Goal: Task Accomplishment & Management: Complete application form

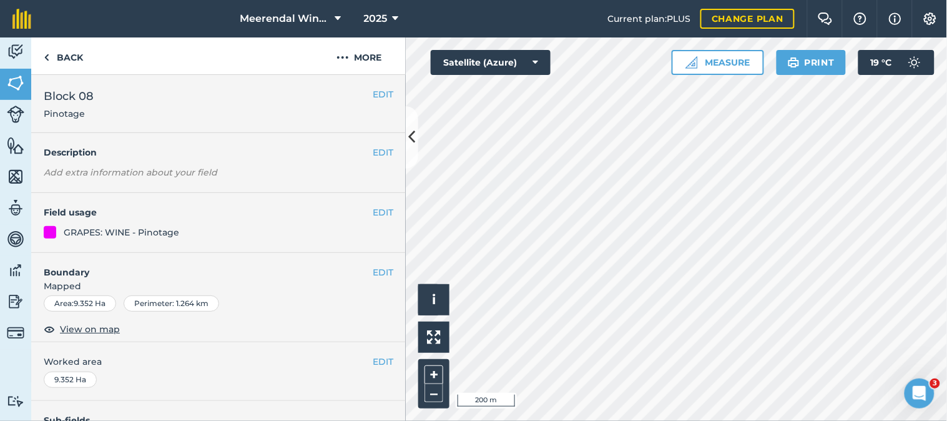
scroll to position [228, 0]
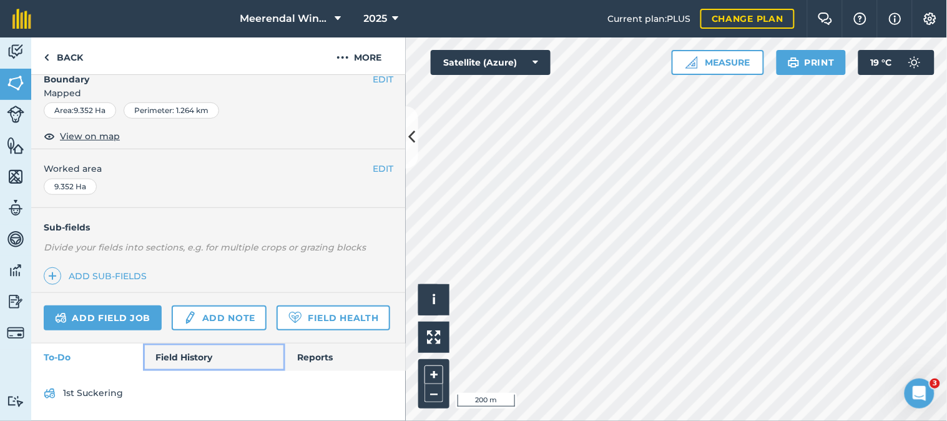
click at [184, 356] on link "Field History" at bounding box center [214, 356] width 142 height 27
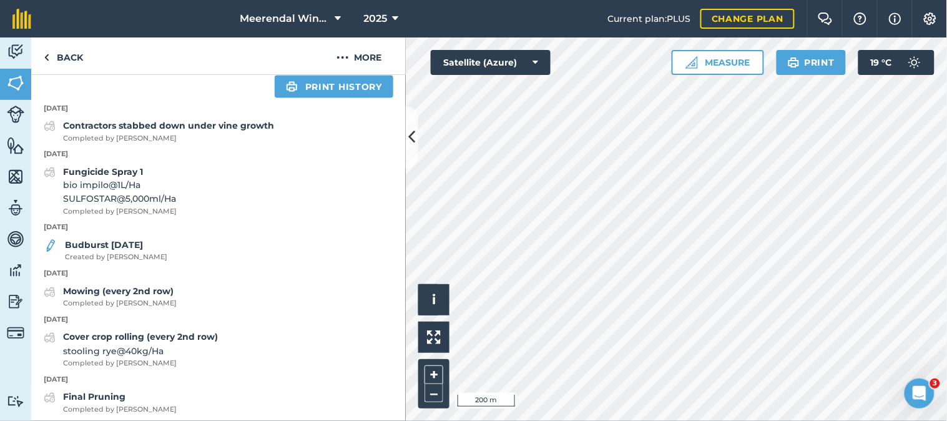
scroll to position [541, 0]
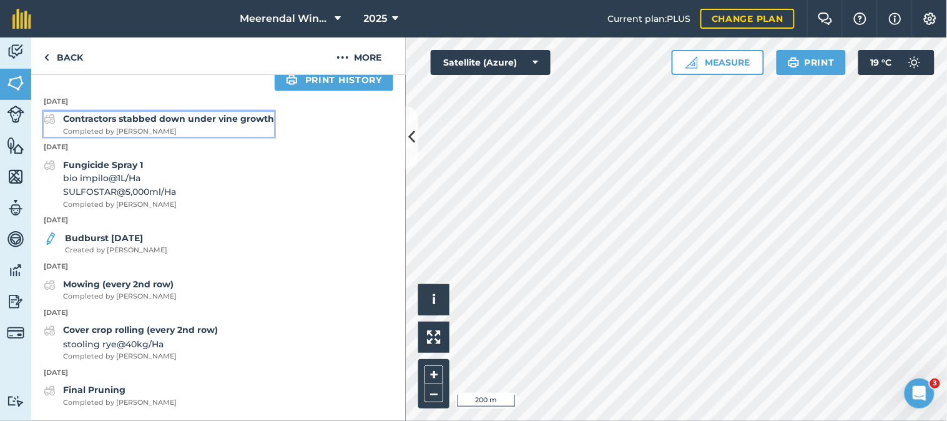
click at [165, 115] on strong "Contractors stabbed down under vine growth" at bounding box center [168, 118] width 211 height 11
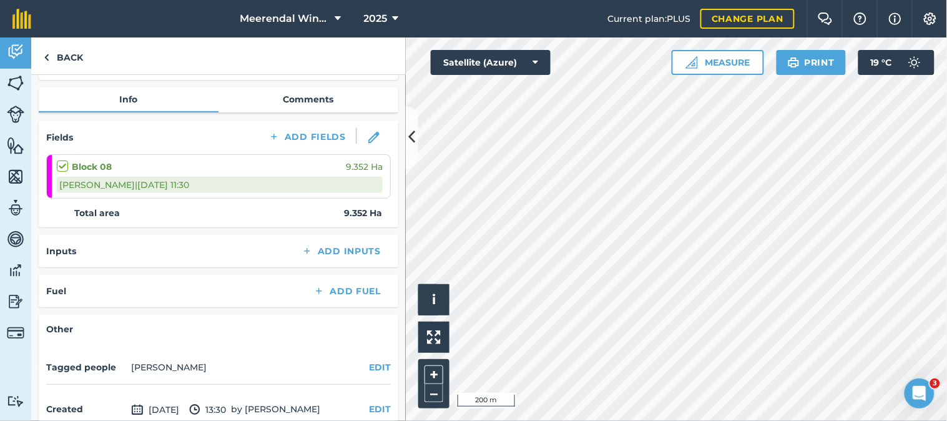
scroll to position [139, 0]
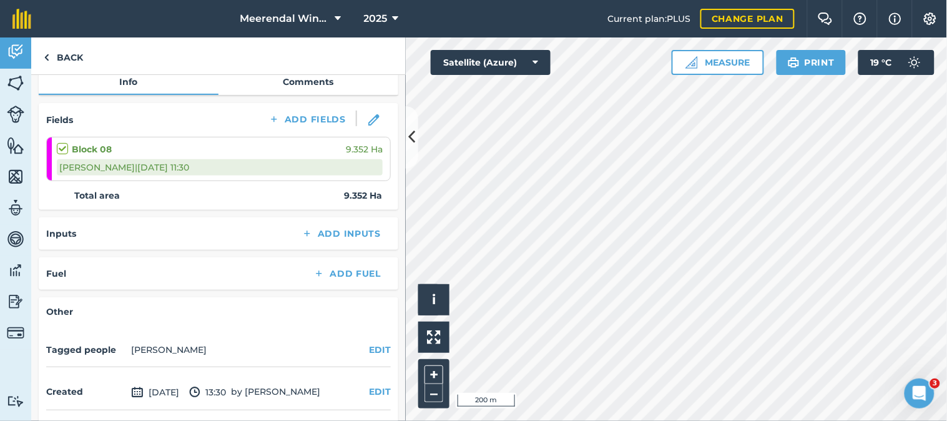
click at [62, 142] on label at bounding box center [64, 142] width 15 height 0
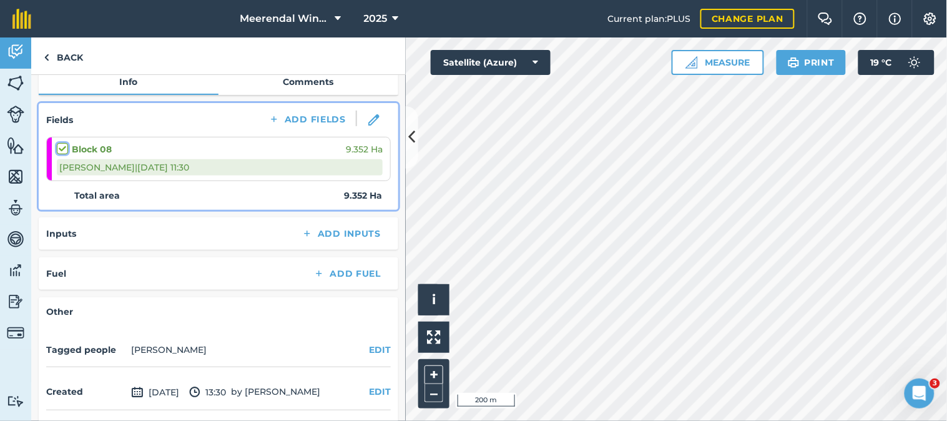
click at [62, 145] on input "checkbox" at bounding box center [61, 146] width 8 height 8
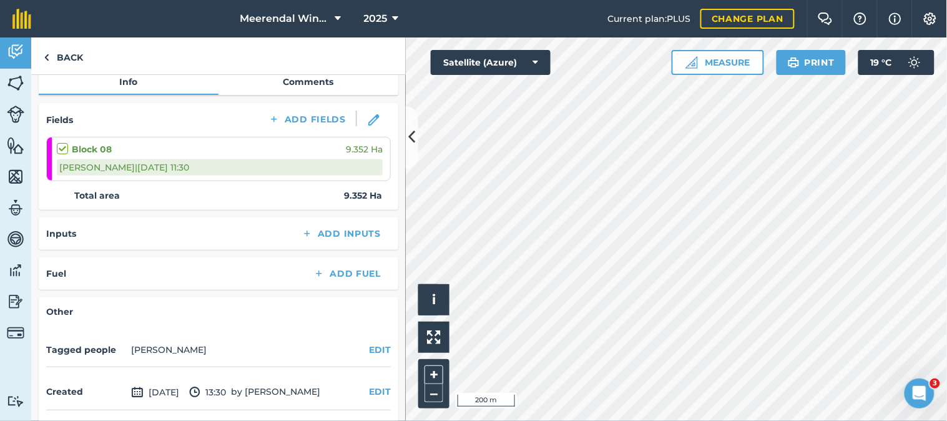
checkbox input "true"
checkbox input "false"
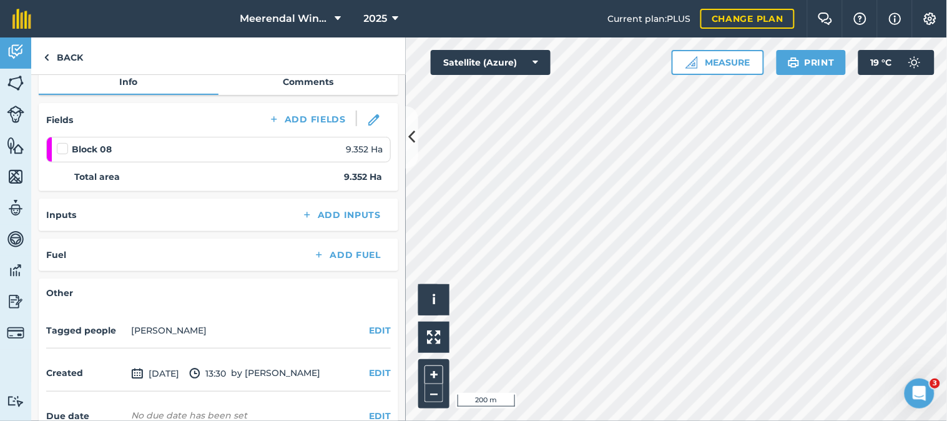
click at [62, 142] on label at bounding box center [64, 142] width 15 height 0
click at [62, 145] on input "checkbox" at bounding box center [61, 146] width 8 height 8
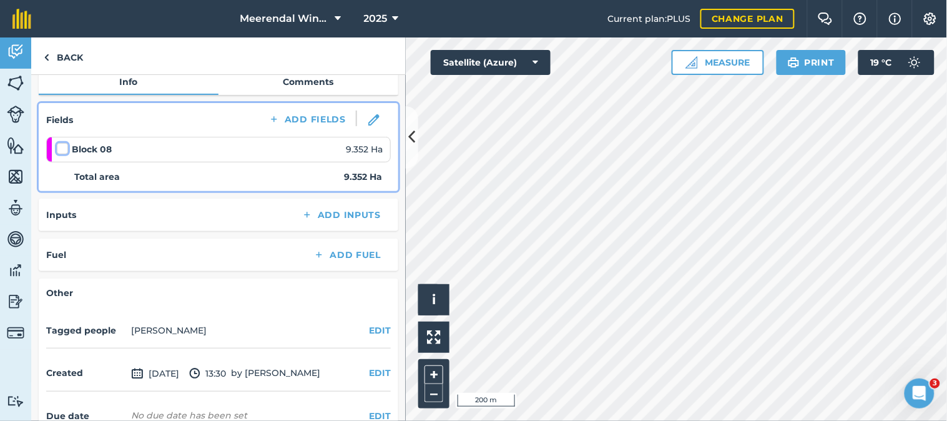
checkbox input "false"
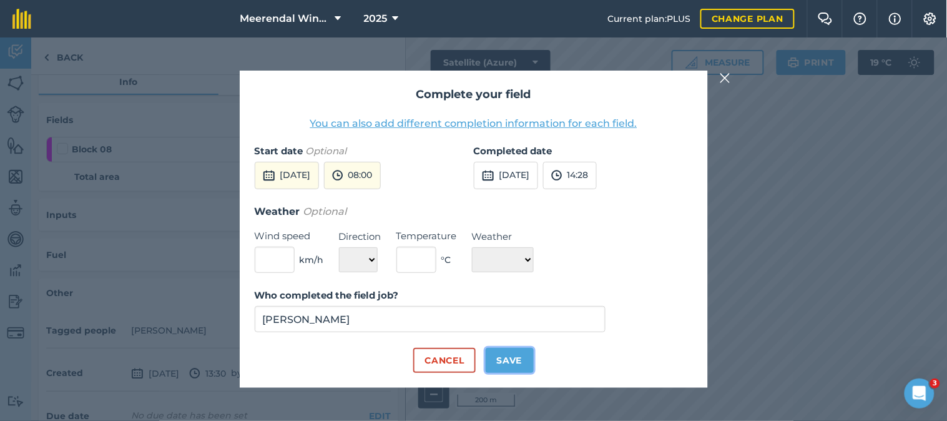
click at [510, 358] on button "Save" at bounding box center [509, 360] width 48 height 25
checkbox input "true"
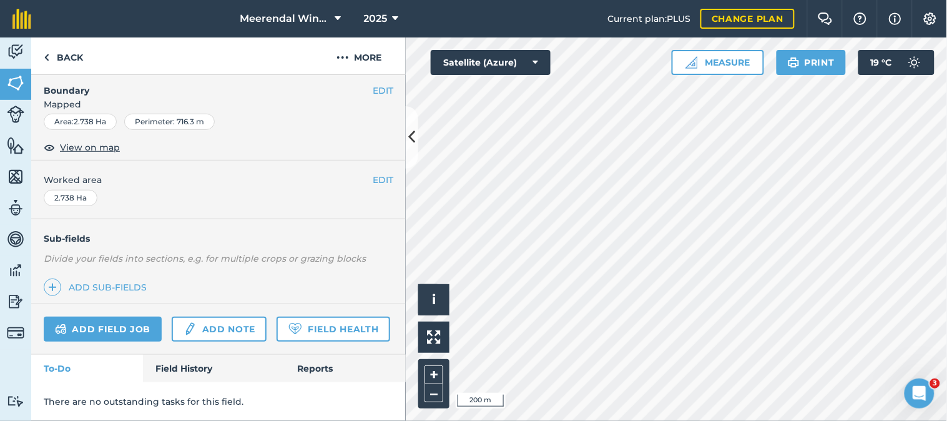
scroll to position [217, 0]
click at [191, 365] on link "Field History" at bounding box center [214, 367] width 142 height 27
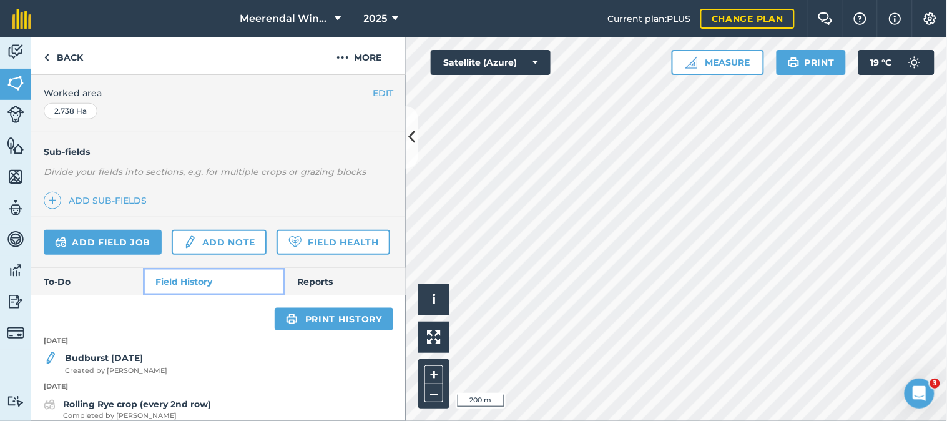
scroll to position [259, 0]
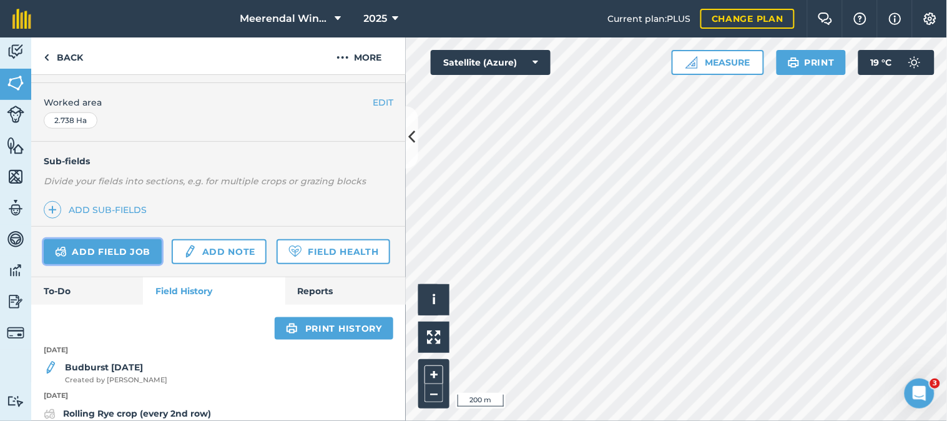
click at [112, 248] on link "Add field job" at bounding box center [103, 251] width 118 height 25
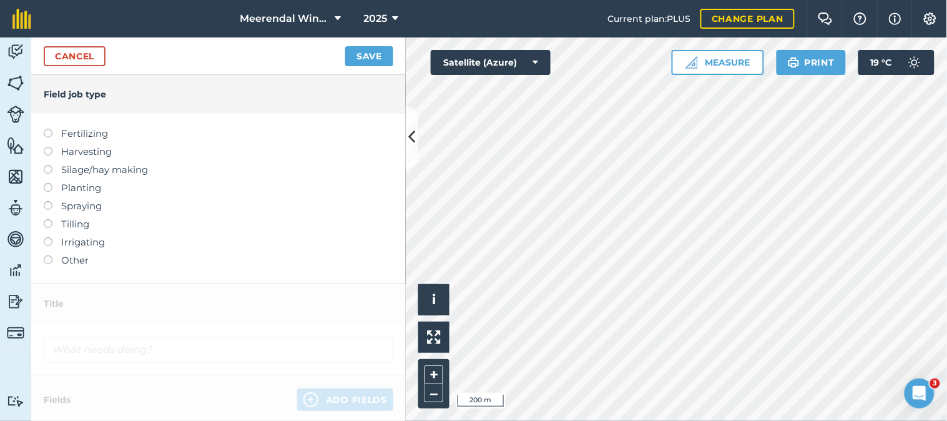
click at [47, 201] on label at bounding box center [52, 201] width 17 height 0
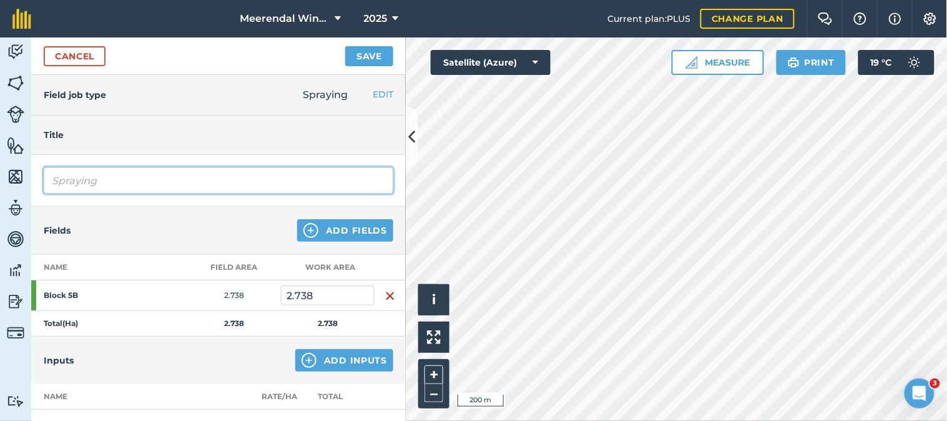
click at [96, 182] on input "Spraying" at bounding box center [218, 180] width 349 height 26
click at [76, 179] on input "Spraying" at bounding box center [218, 180] width 349 height 26
click at [127, 178] on input "Spraying" at bounding box center [218, 180] width 349 height 26
type input "S"
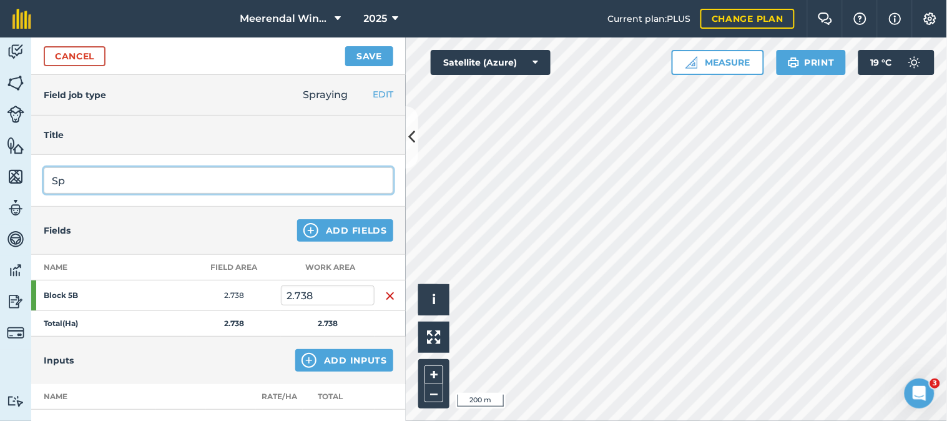
type input "S"
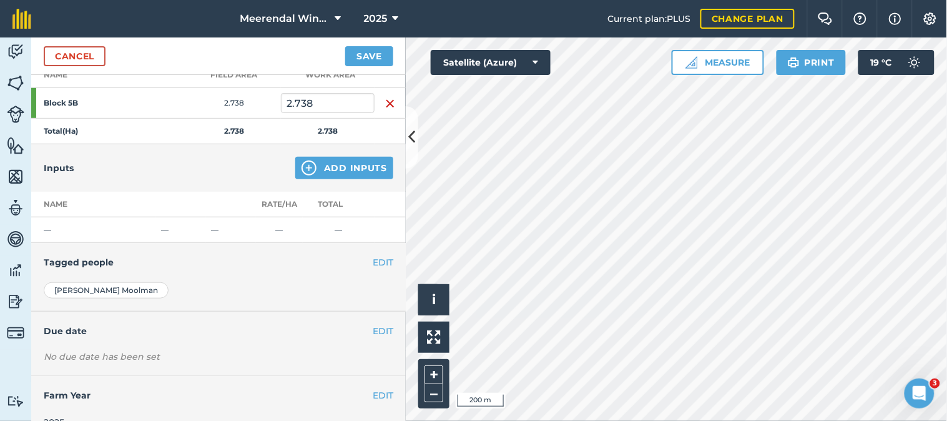
scroll to position [208, 0]
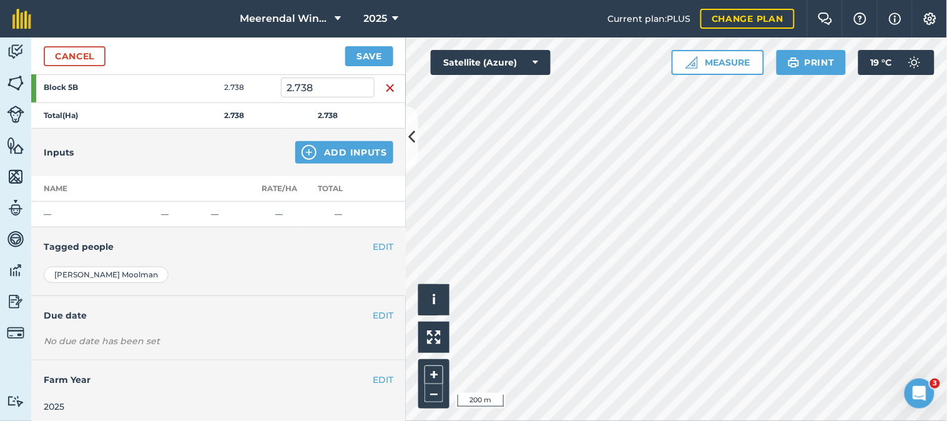
type input "Fungicide spray 1"
click at [334, 151] on button "Add Inputs" at bounding box center [344, 152] width 98 height 22
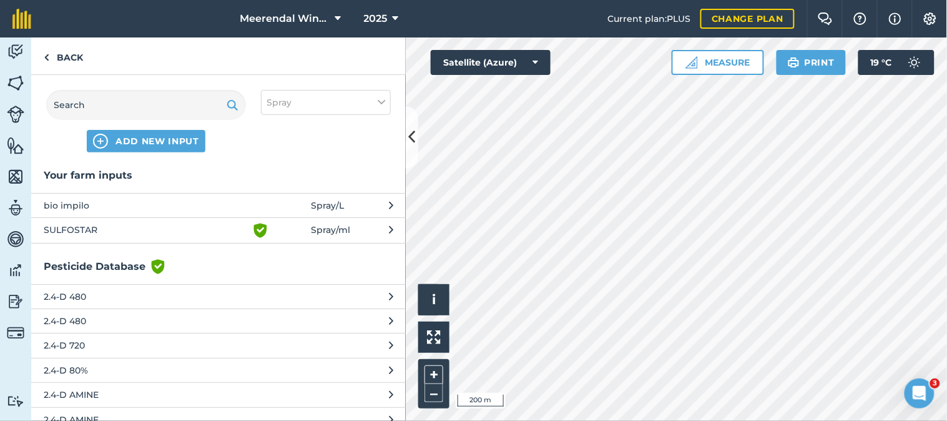
click at [85, 227] on span "SULFOSTAR" at bounding box center [146, 230] width 204 height 15
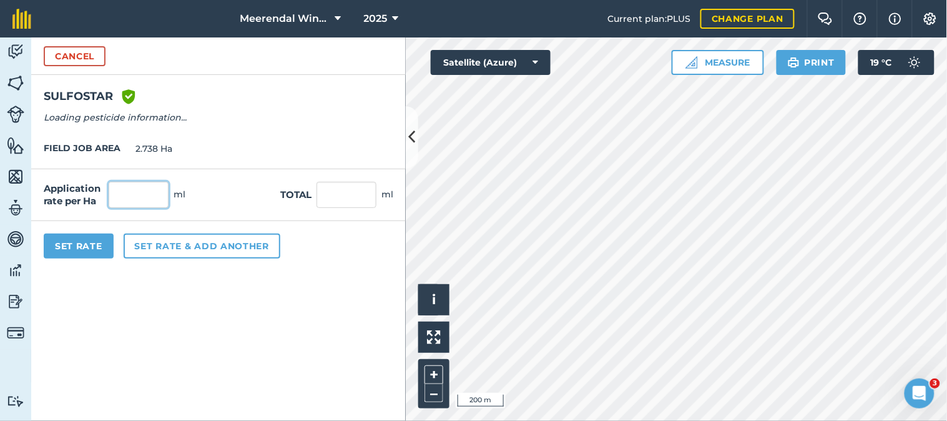
click at [150, 198] on input "text" at bounding box center [139, 195] width 60 height 26
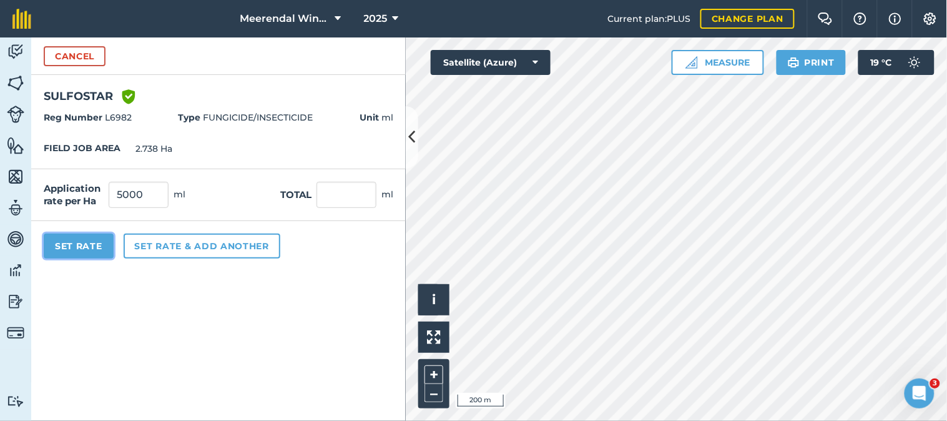
type input "5,000"
type input "13,690"
click at [84, 240] on button "Set Rate" at bounding box center [79, 245] width 70 height 25
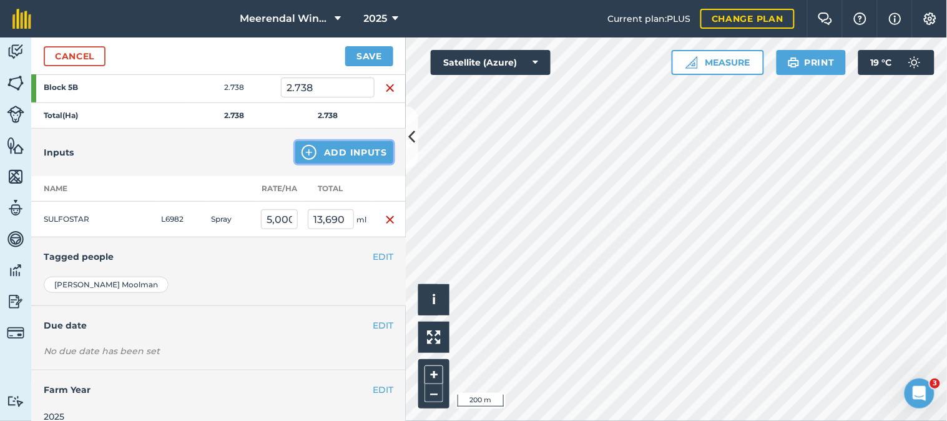
click at [339, 147] on button "Add Inputs" at bounding box center [344, 152] width 98 height 22
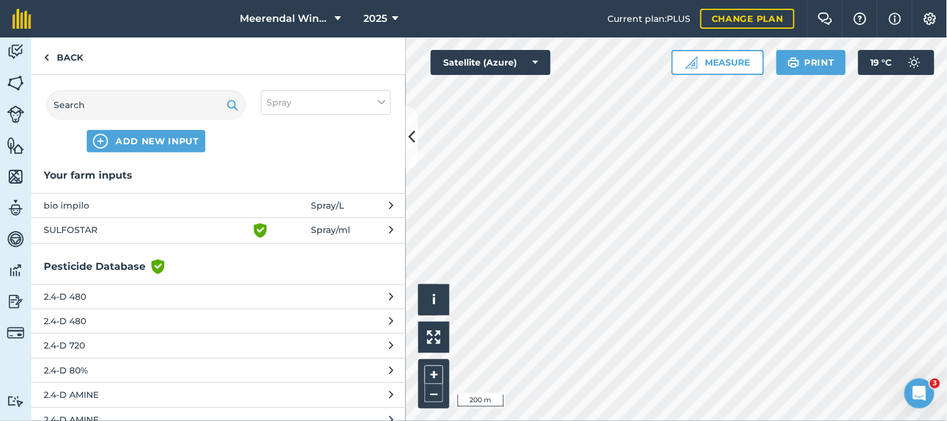
click at [80, 203] on span "bio impilo" at bounding box center [146, 205] width 204 height 14
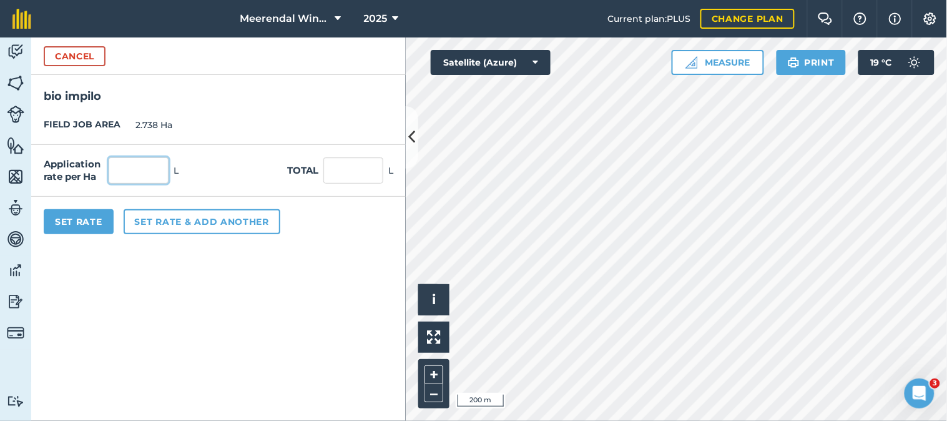
click at [150, 171] on input "text" at bounding box center [139, 170] width 60 height 26
type input "1"
type input "2.738"
click at [87, 220] on button "Set Rate" at bounding box center [79, 221] width 70 height 25
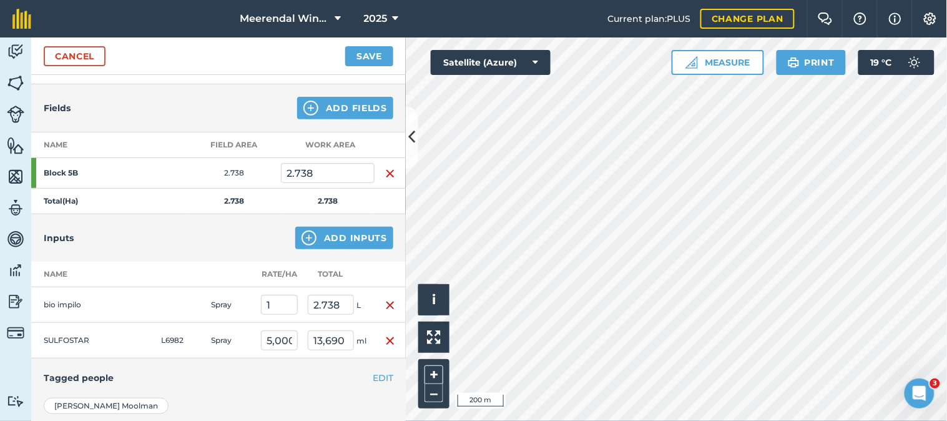
scroll to position [0, 0]
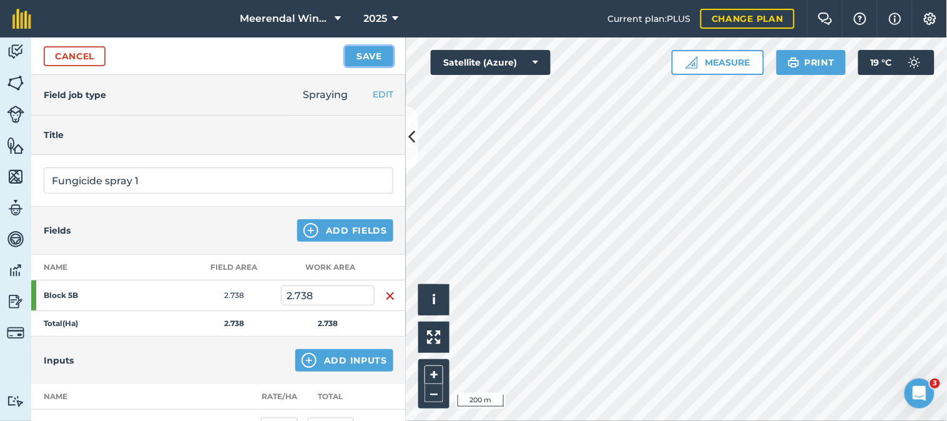
click at [369, 52] on button "Save" at bounding box center [369, 56] width 48 height 20
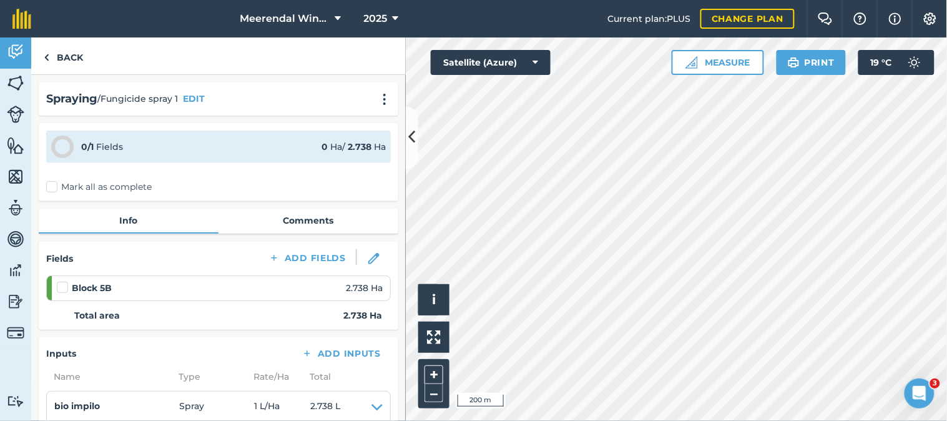
click at [64, 281] on label at bounding box center [64, 281] width 15 height 0
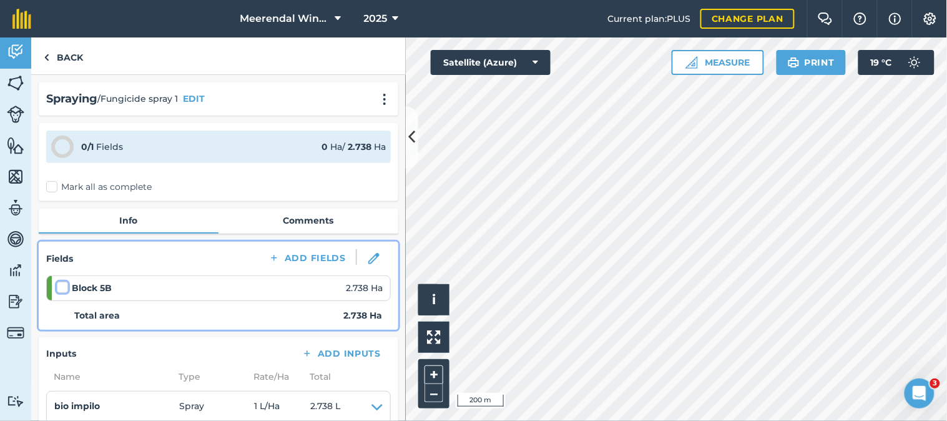
click at [64, 284] on input "checkbox" at bounding box center [61, 285] width 8 height 8
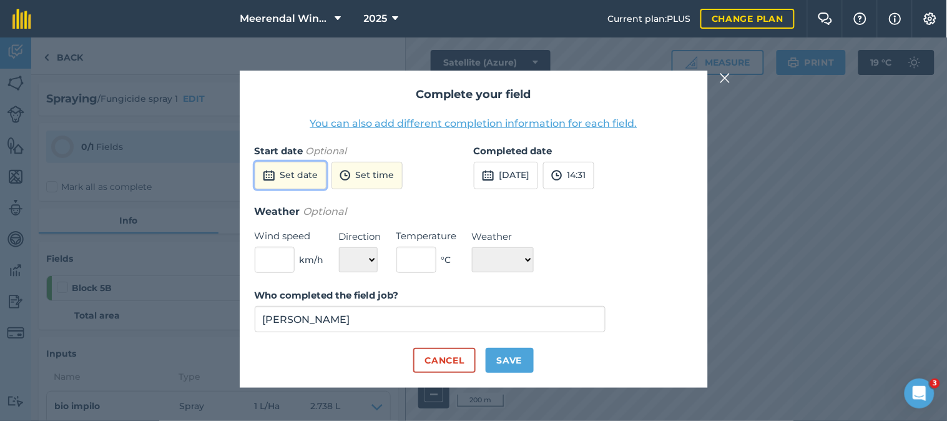
click at [298, 175] on button "Set date" at bounding box center [291, 175] width 72 height 27
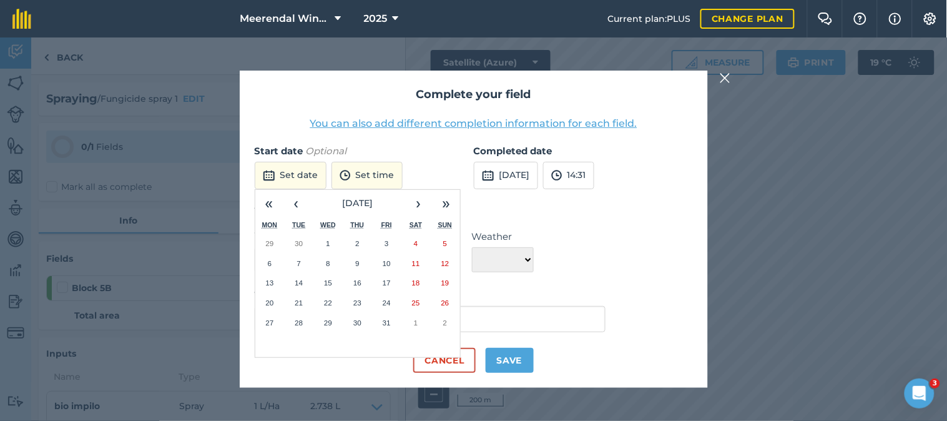
click at [944, 292] on div "Complete your field You can also add different completion information for each …" at bounding box center [473, 228] width 947 height 383
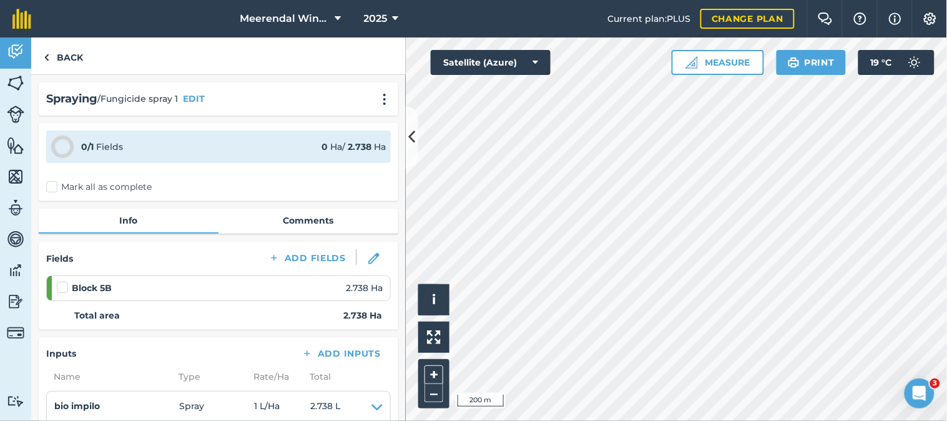
click at [63, 281] on label at bounding box center [64, 281] width 15 height 0
click at [63, 285] on input "checkbox" at bounding box center [61, 285] width 8 height 8
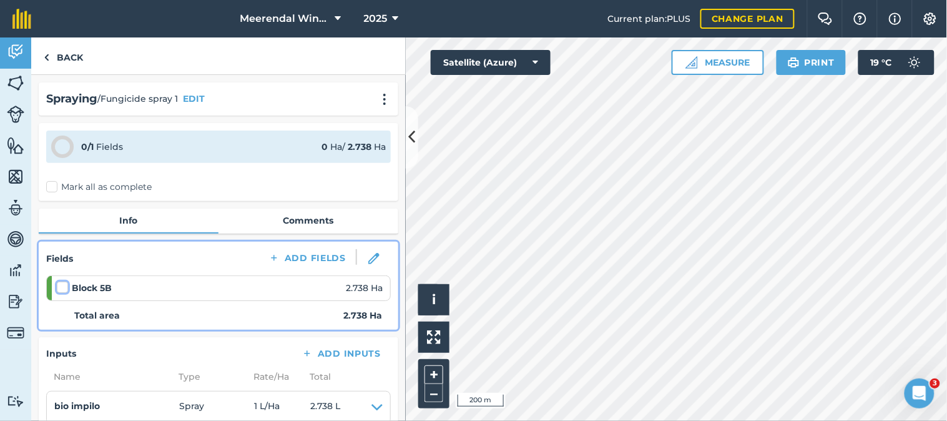
checkbox input "false"
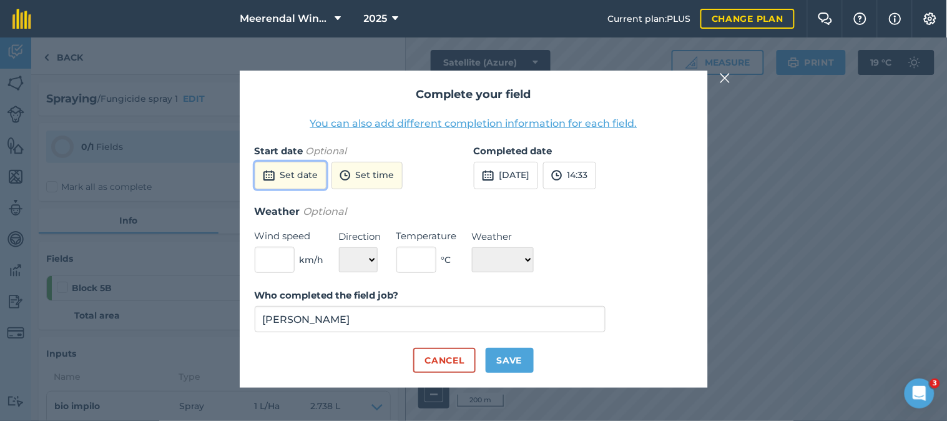
click at [302, 175] on button "Set date" at bounding box center [291, 175] width 72 height 27
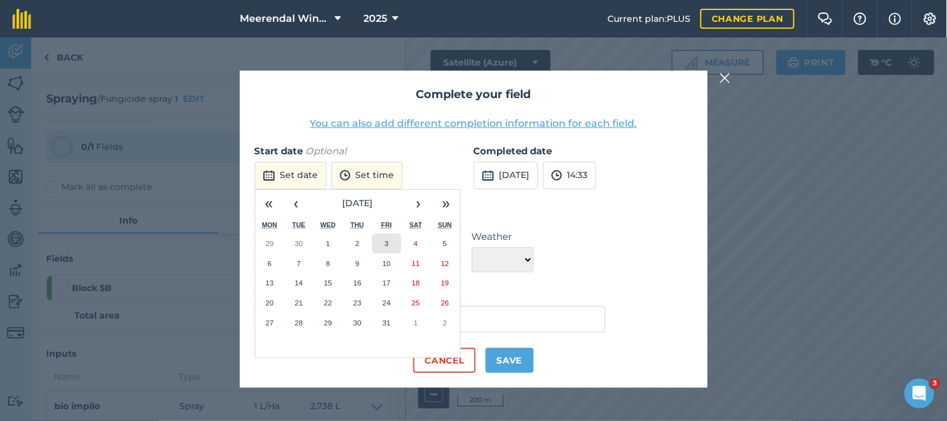
click at [386, 243] on abbr "3" at bounding box center [386, 243] width 4 height 8
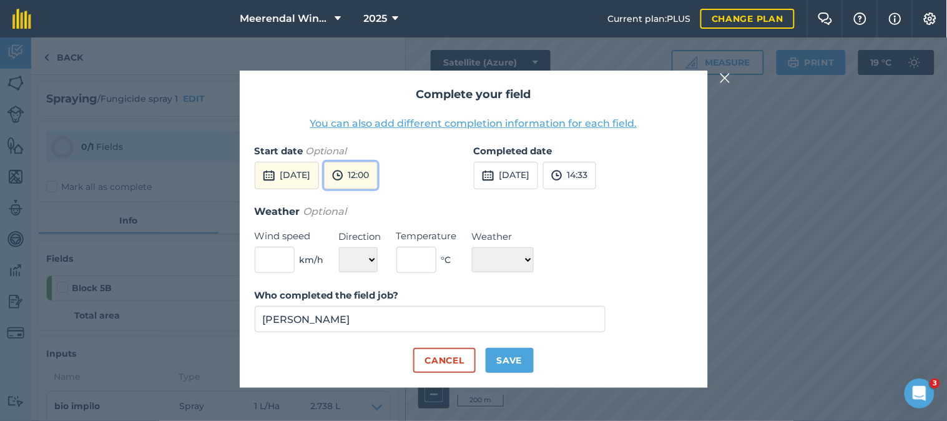
click at [378, 177] on button "12:00" at bounding box center [351, 175] width 54 height 27
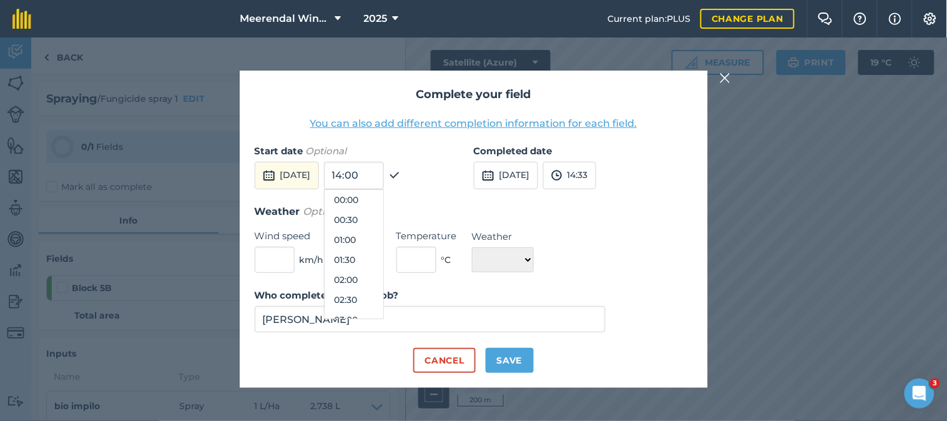
scroll to position [419, 0]
click at [375, 200] on button "10:30" at bounding box center [353, 200] width 59 height 20
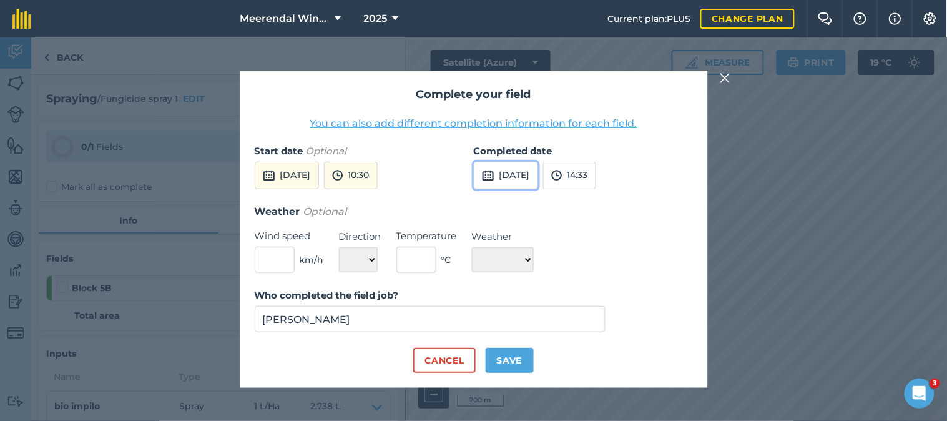
click at [515, 173] on button "[DATE]" at bounding box center [506, 175] width 64 height 27
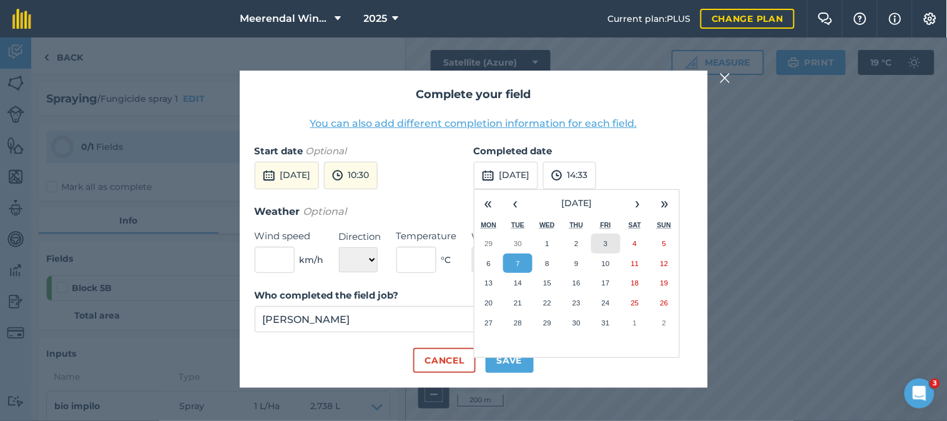
click at [610, 240] on button "3" at bounding box center [605, 243] width 29 height 20
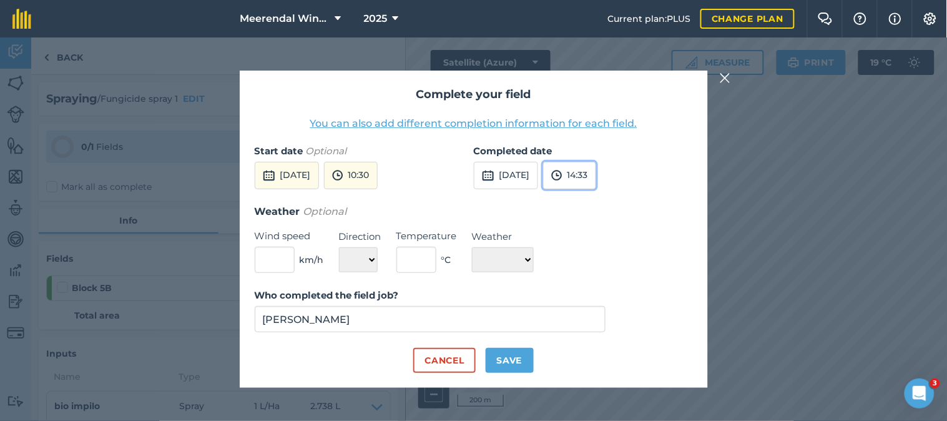
click at [596, 176] on button "14:33" at bounding box center [569, 175] width 53 height 27
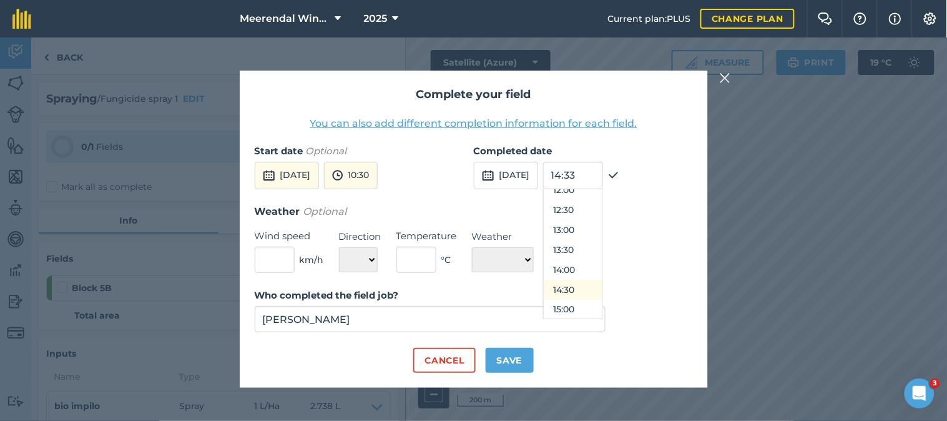
scroll to position [470, 0]
click at [593, 203] on button "12:00" at bounding box center [573, 209] width 59 height 20
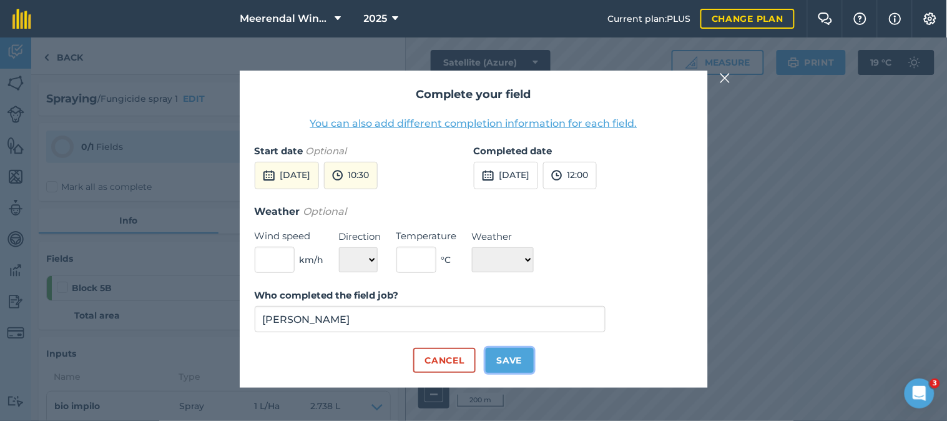
click at [514, 359] on button "Save" at bounding box center [509, 360] width 48 height 25
checkbox input "true"
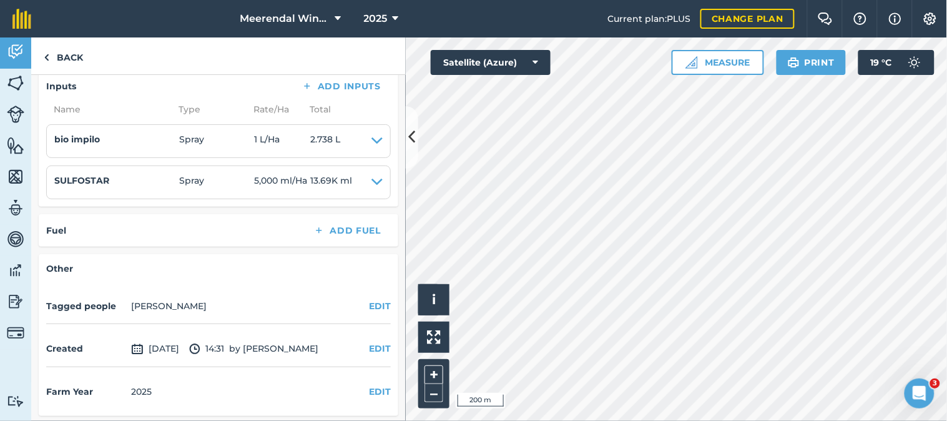
scroll to position [0, 0]
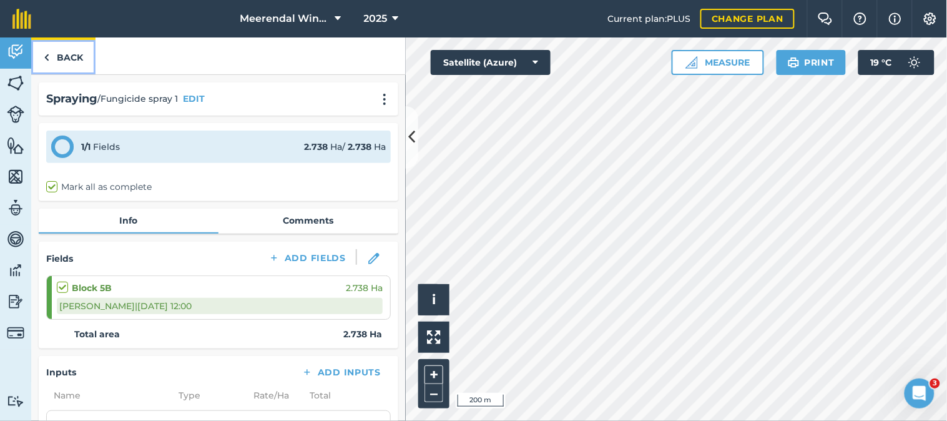
click at [52, 54] on link "Back" at bounding box center [63, 55] width 64 height 37
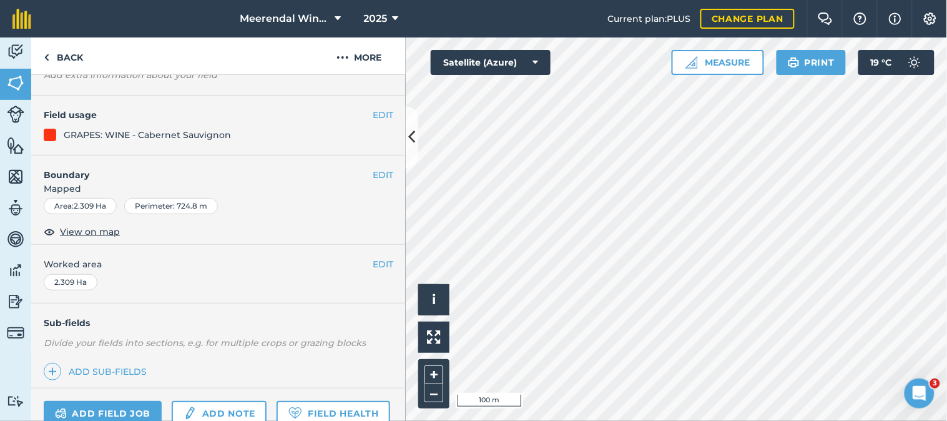
scroll to position [217, 0]
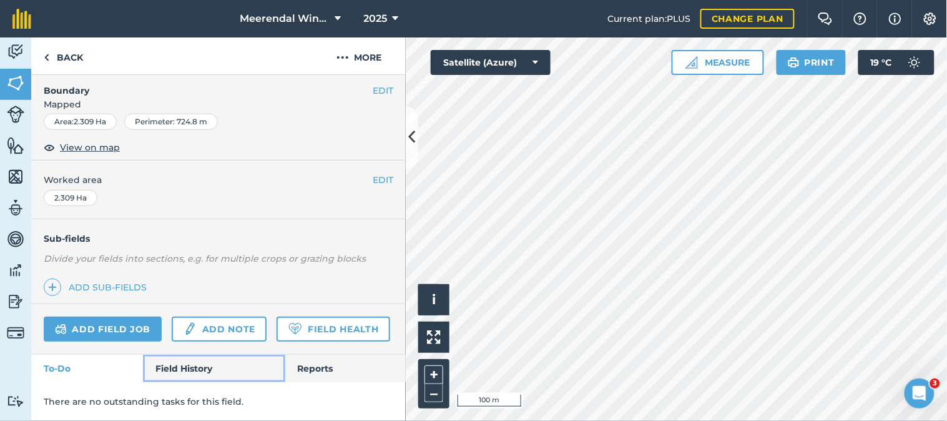
click at [170, 366] on link "Field History" at bounding box center [214, 367] width 142 height 27
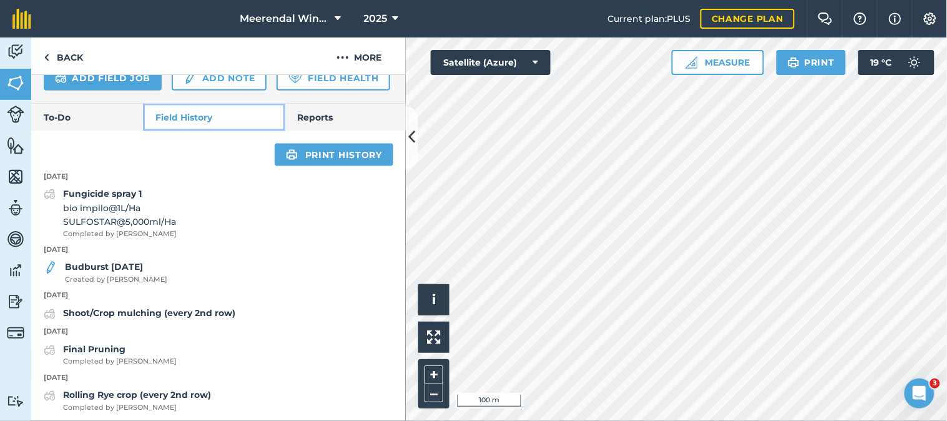
scroll to position [471, 0]
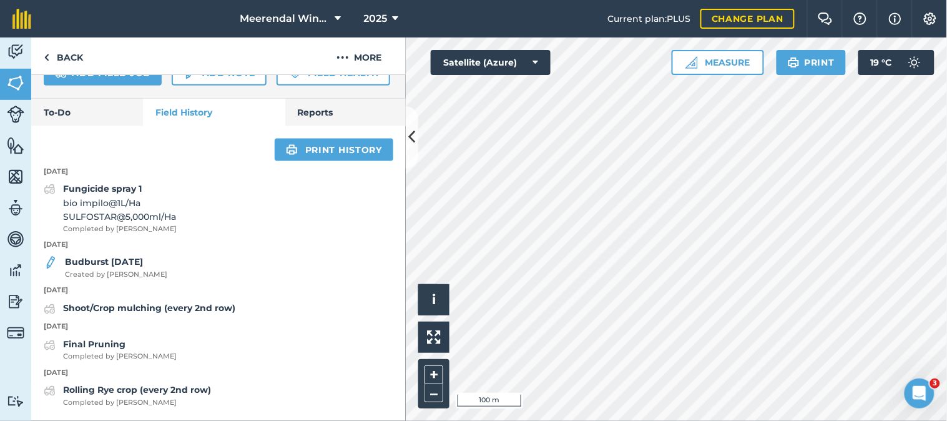
scroll to position [217, 0]
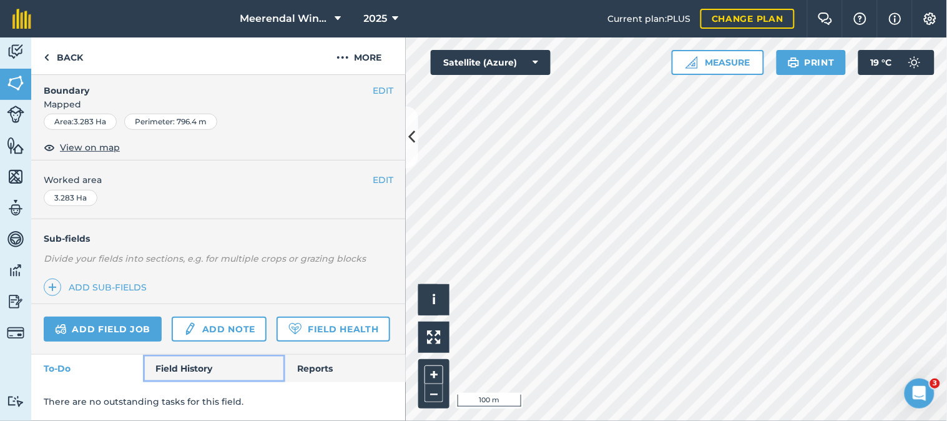
click at [193, 369] on link "Field History" at bounding box center [214, 367] width 142 height 27
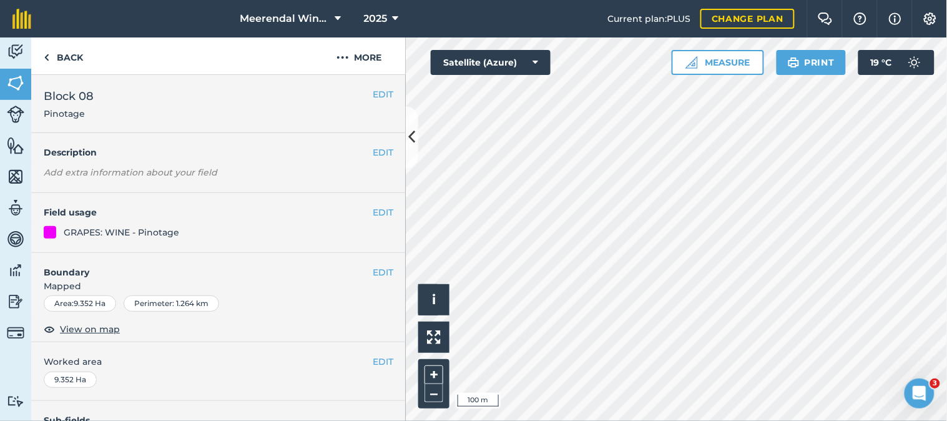
scroll to position [228, 0]
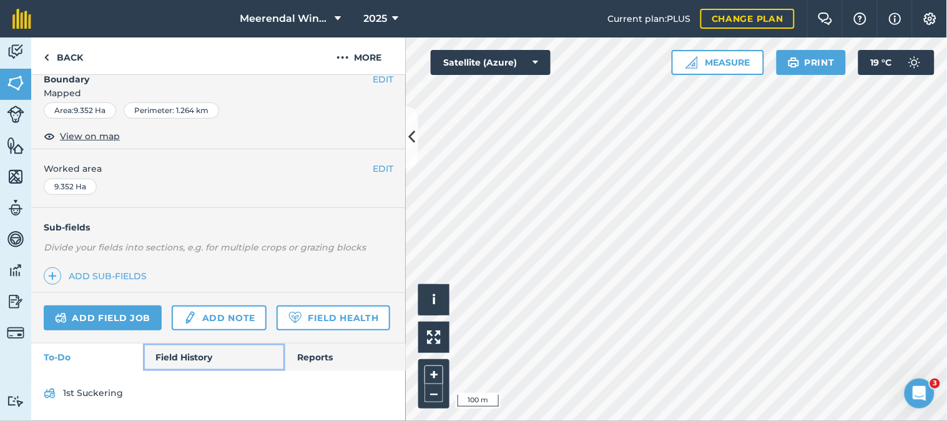
click at [188, 361] on link "Field History" at bounding box center [214, 356] width 142 height 27
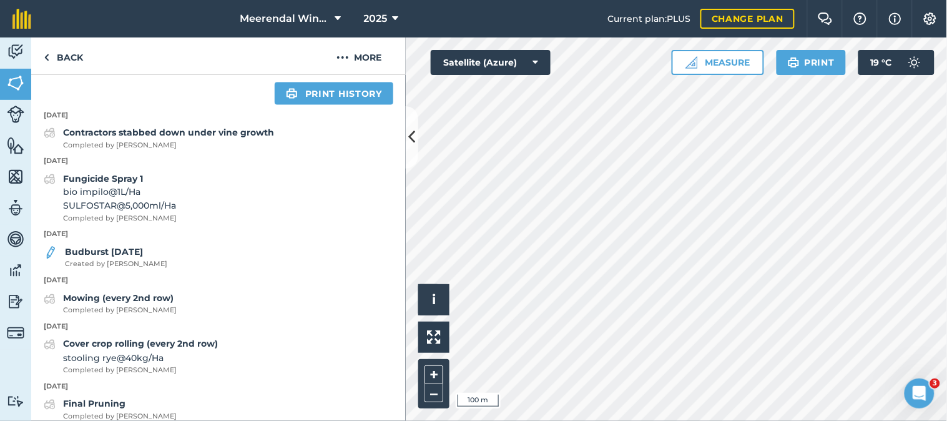
scroll to position [505, 0]
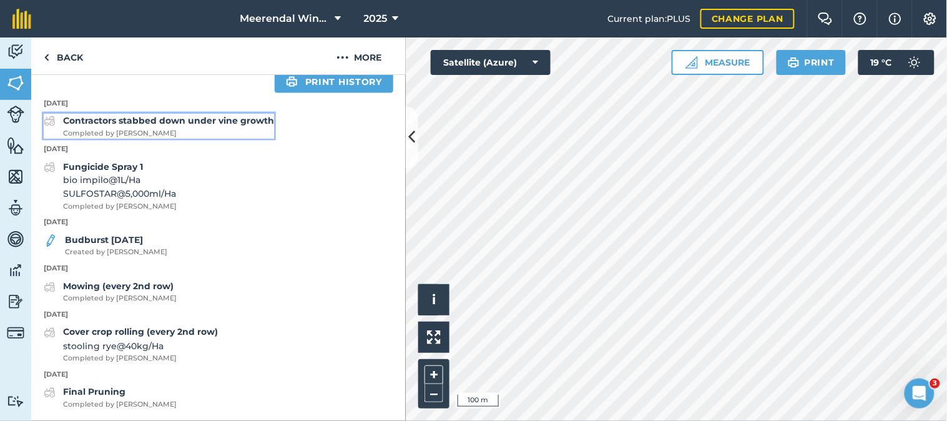
click at [157, 126] on strong "Contractors stabbed down under vine growth" at bounding box center [168, 120] width 211 height 11
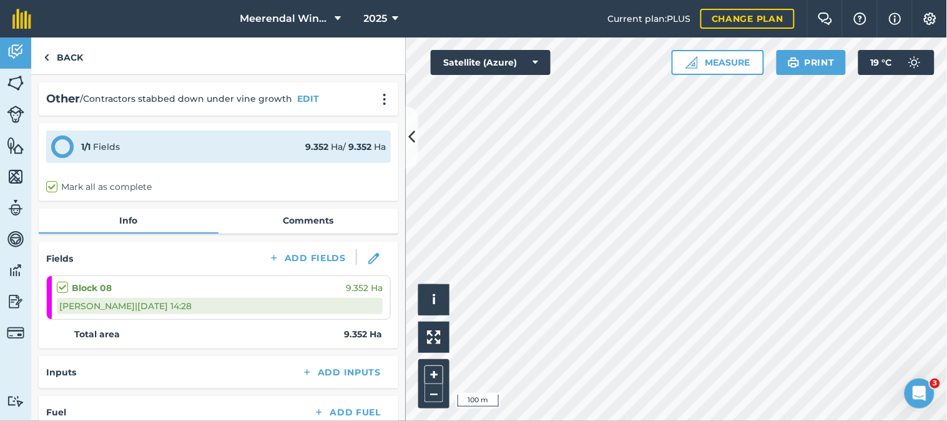
click at [64, 281] on label at bounding box center [64, 281] width 15 height 0
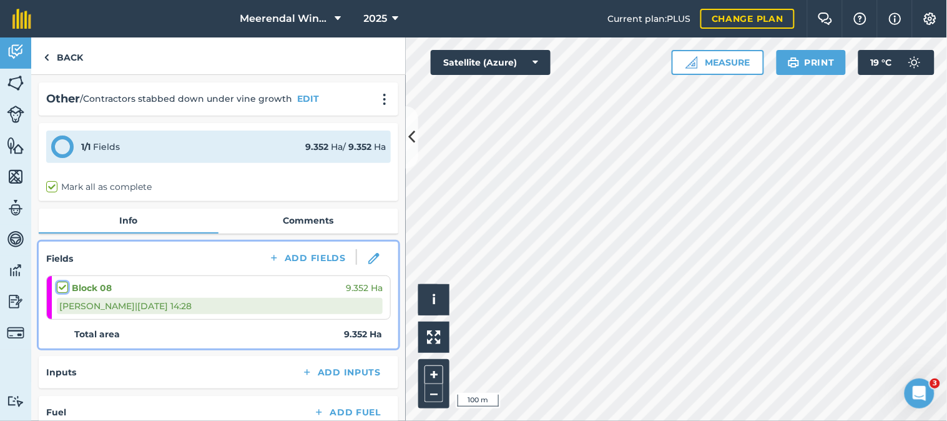
click at [64, 284] on input "checkbox" at bounding box center [61, 285] width 8 height 8
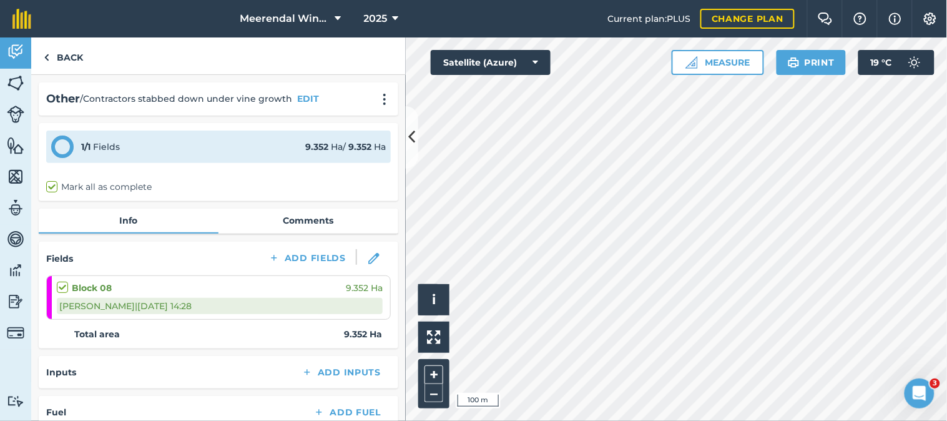
checkbox input "true"
checkbox input "false"
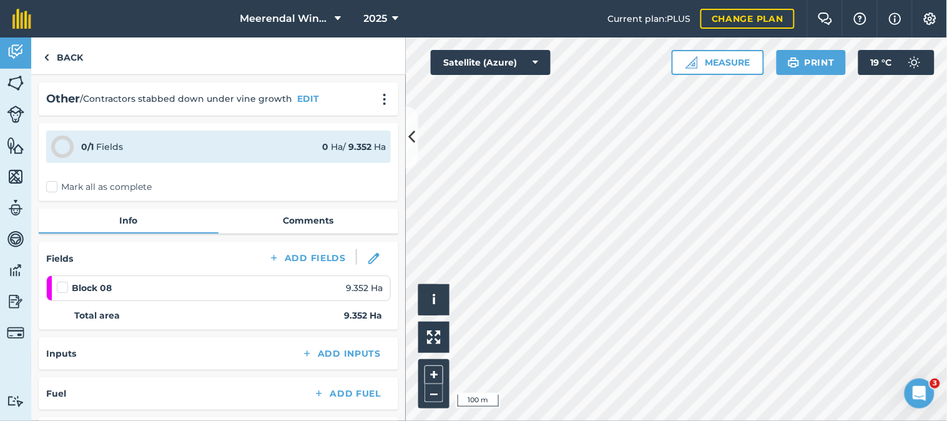
click at [64, 281] on label at bounding box center [64, 281] width 15 height 0
click at [64, 284] on input "checkbox" at bounding box center [61, 285] width 8 height 8
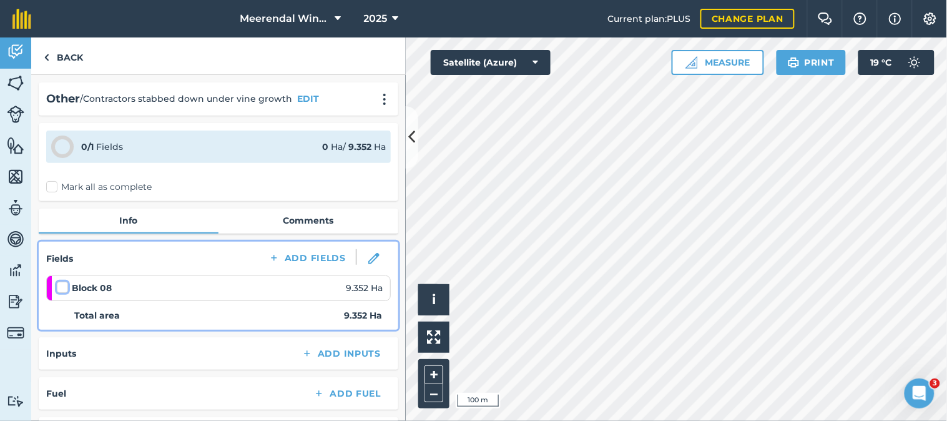
checkbox input "false"
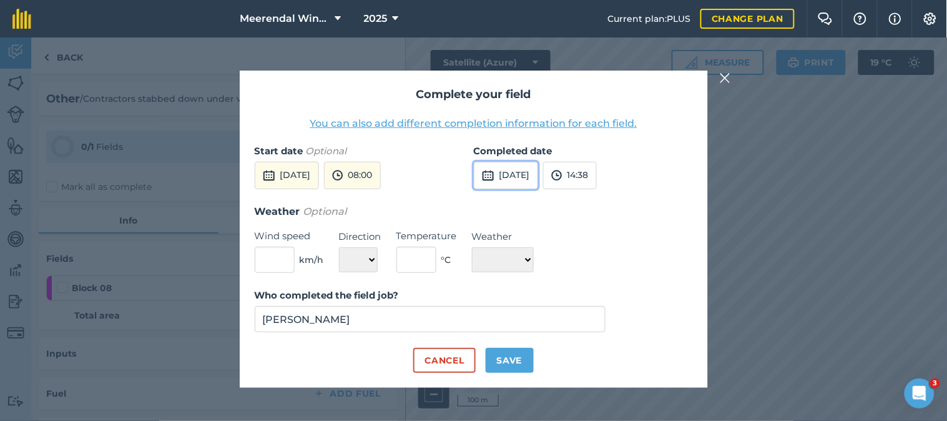
click at [515, 173] on button "[DATE]" at bounding box center [506, 175] width 64 height 27
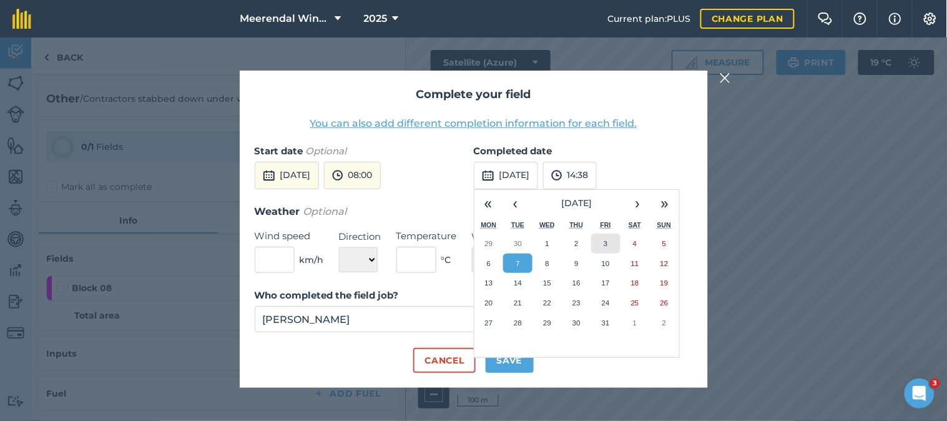
click at [603, 243] on abbr "3" at bounding box center [605, 243] width 4 height 8
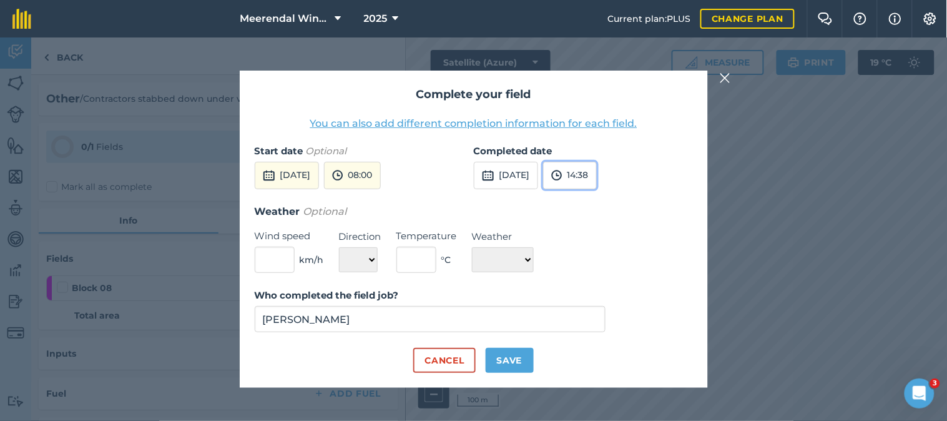
click at [597, 173] on button "14:38" at bounding box center [570, 175] width 54 height 27
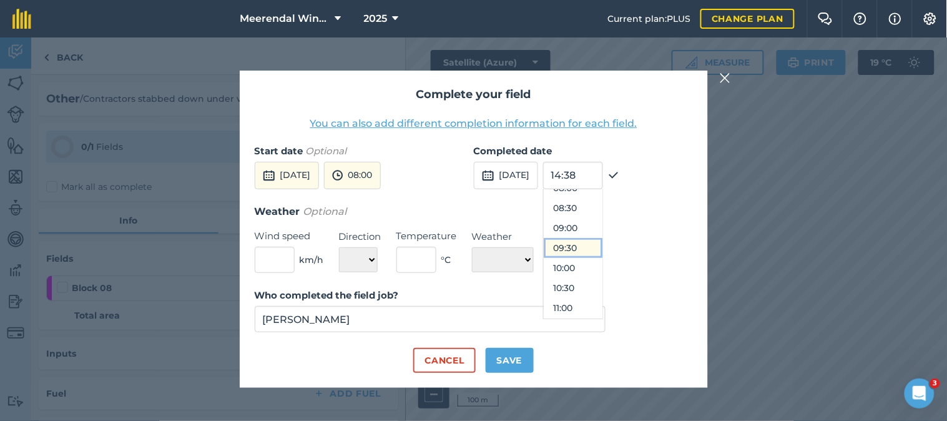
click at [597, 243] on button "09:30" at bounding box center [573, 248] width 59 height 20
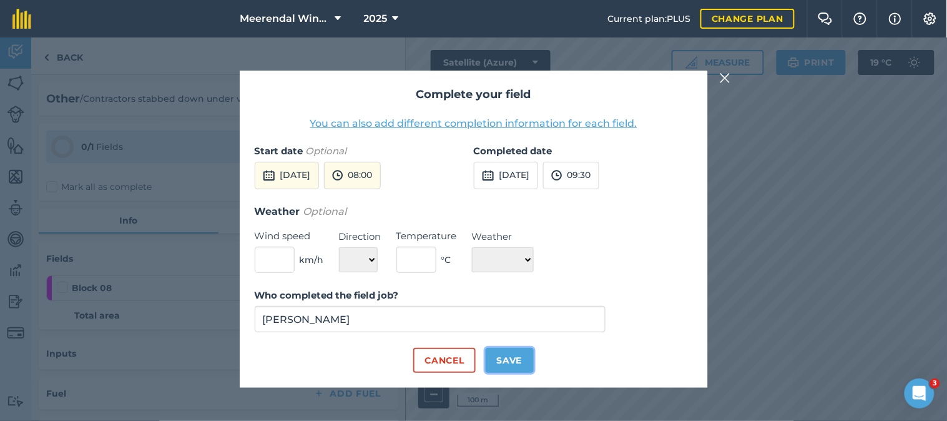
click at [507, 361] on button "Save" at bounding box center [509, 360] width 48 height 25
checkbox input "true"
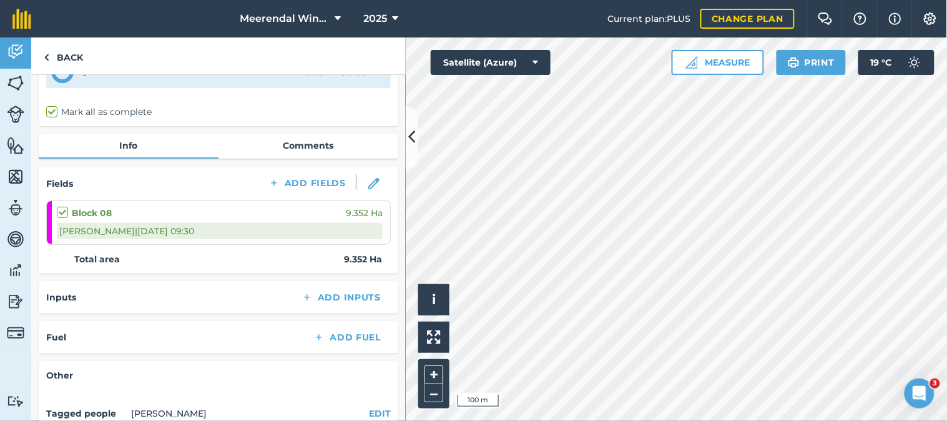
scroll to position [0, 0]
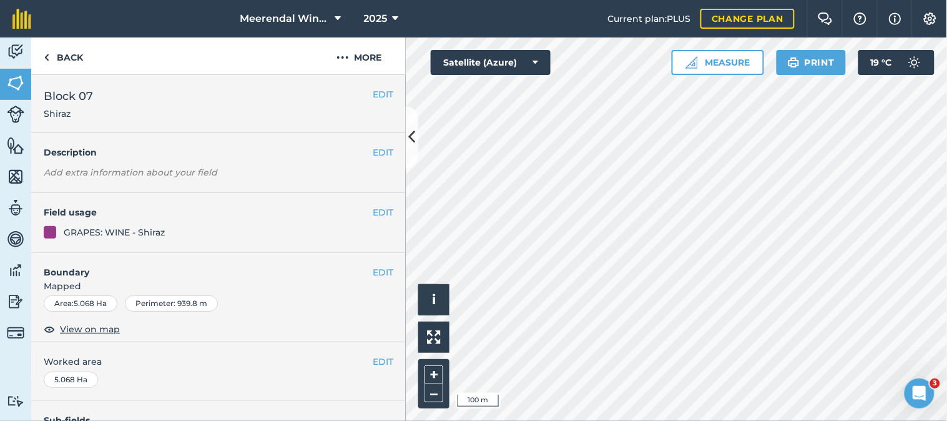
scroll to position [217, 0]
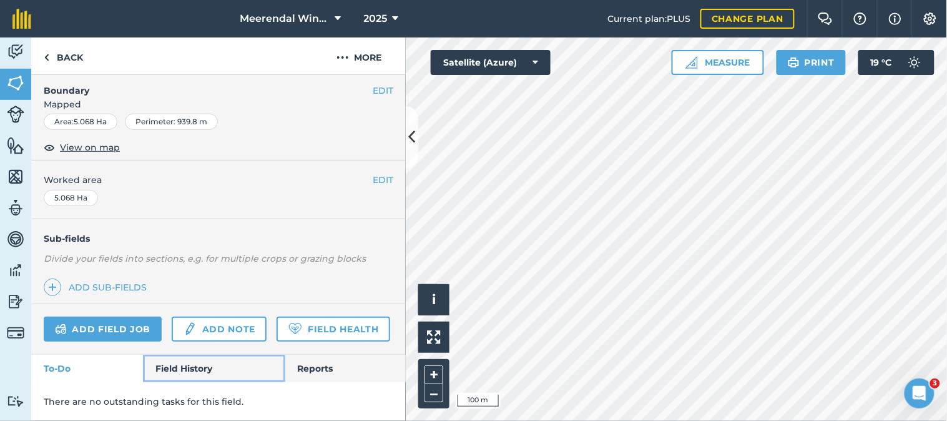
click at [184, 369] on link "Field History" at bounding box center [214, 367] width 142 height 27
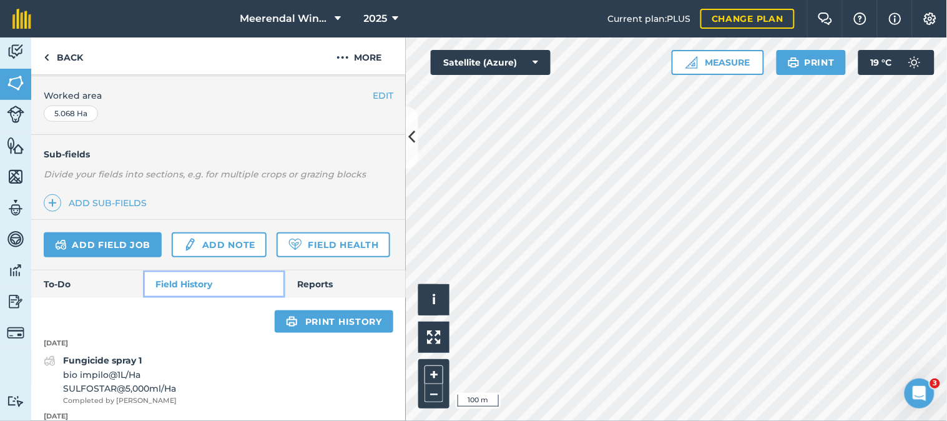
scroll to position [263, 0]
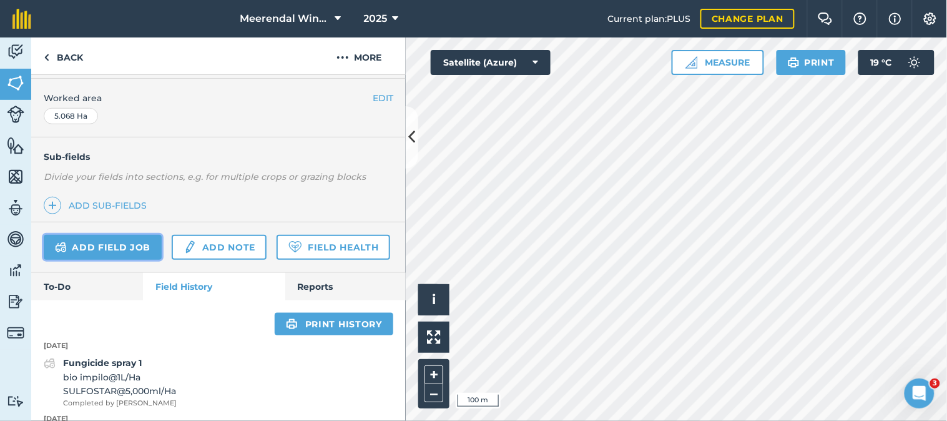
click at [117, 245] on link "Add field job" at bounding box center [103, 247] width 118 height 25
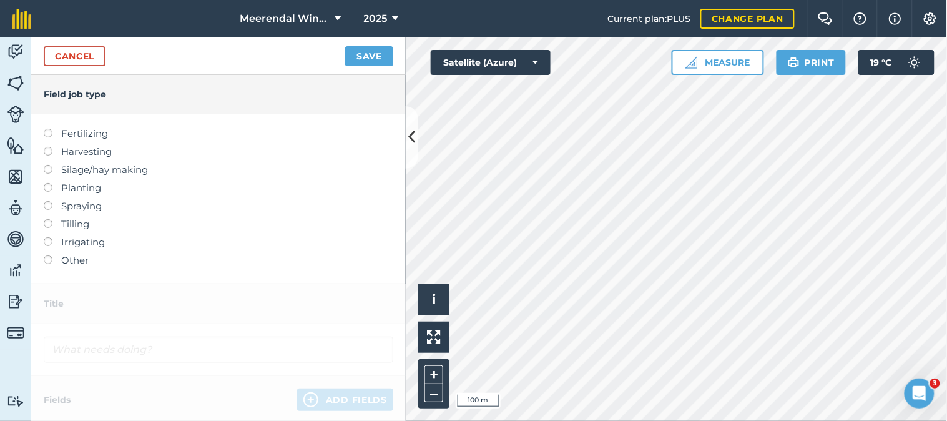
click at [47, 255] on label at bounding box center [52, 255] width 17 height 0
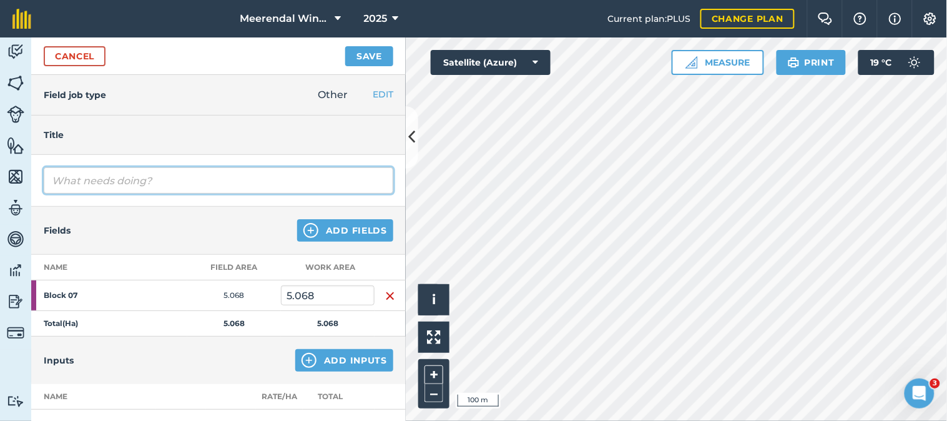
click at [78, 182] on input "text" at bounding box center [218, 180] width 349 height 26
click at [169, 181] on input "Contractors stabbed doown under vine growth" at bounding box center [218, 180] width 349 height 26
type input "Contractors stabbed down under vine growth"
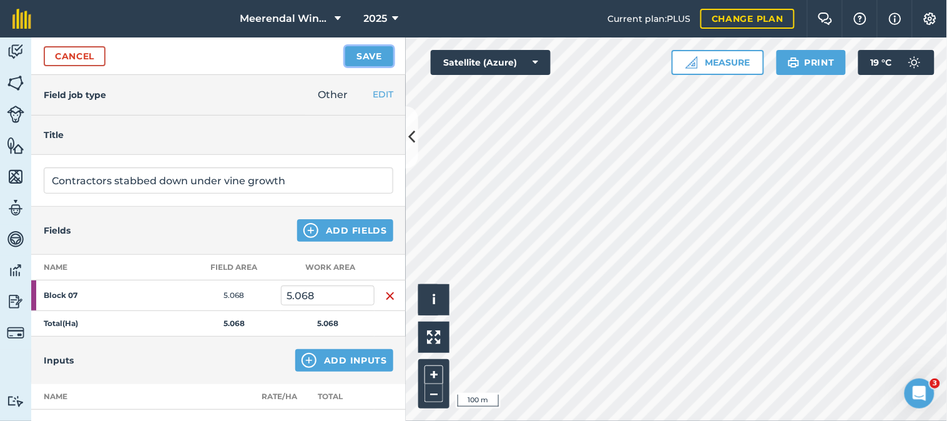
click at [372, 53] on button "Save" at bounding box center [369, 56] width 48 height 20
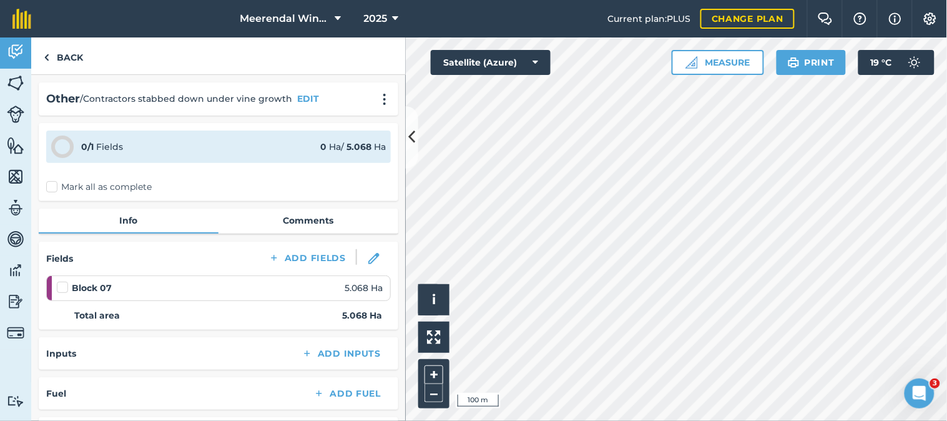
click at [64, 281] on label at bounding box center [64, 281] width 15 height 0
click at [64, 285] on input "checkbox" at bounding box center [61, 285] width 8 height 8
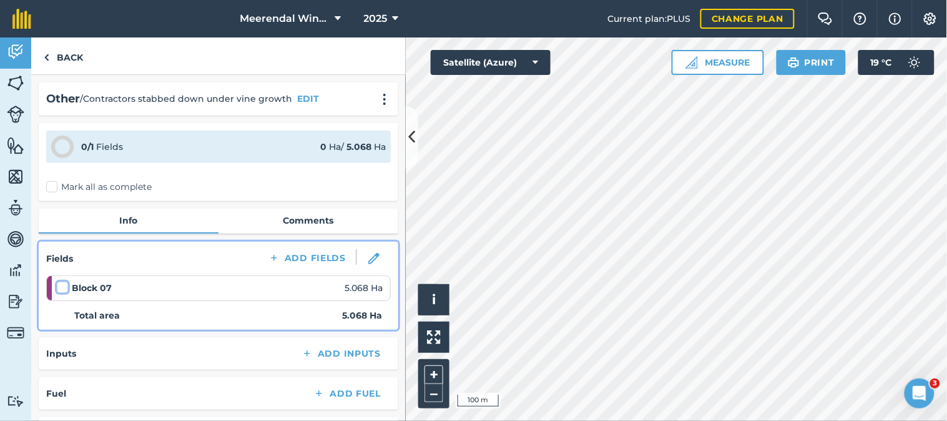
checkbox input "false"
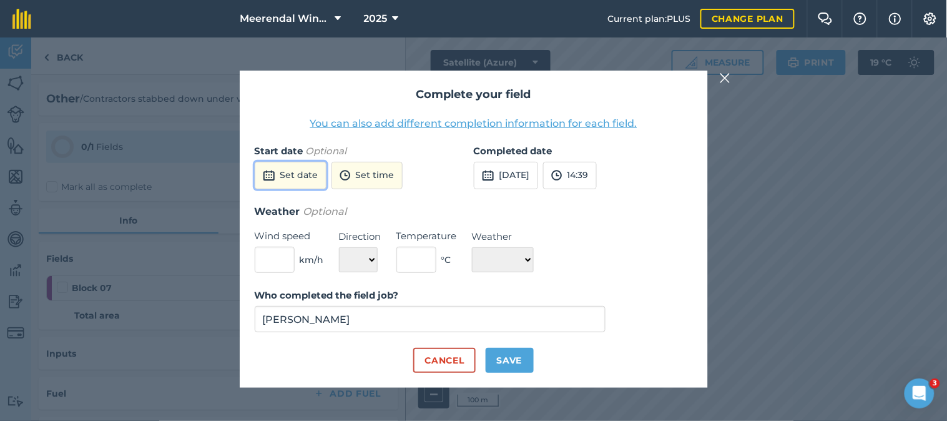
click at [300, 176] on button "Set date" at bounding box center [291, 175] width 72 height 27
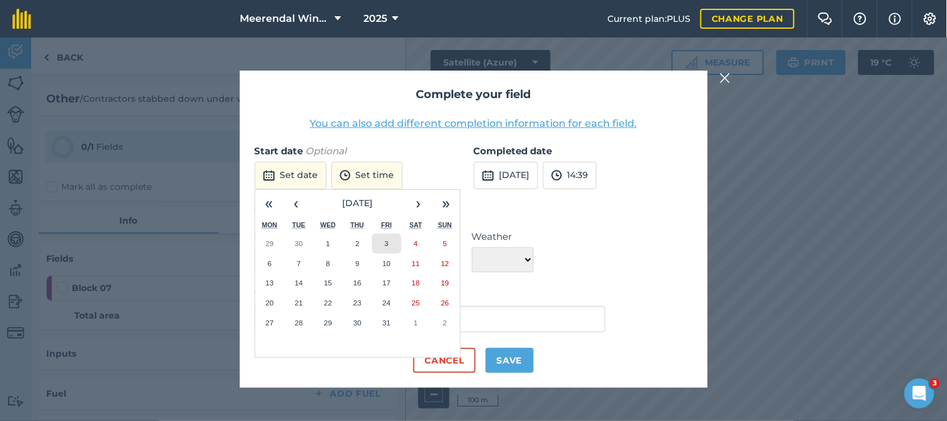
click at [384, 240] on abbr "3" at bounding box center [386, 243] width 4 height 8
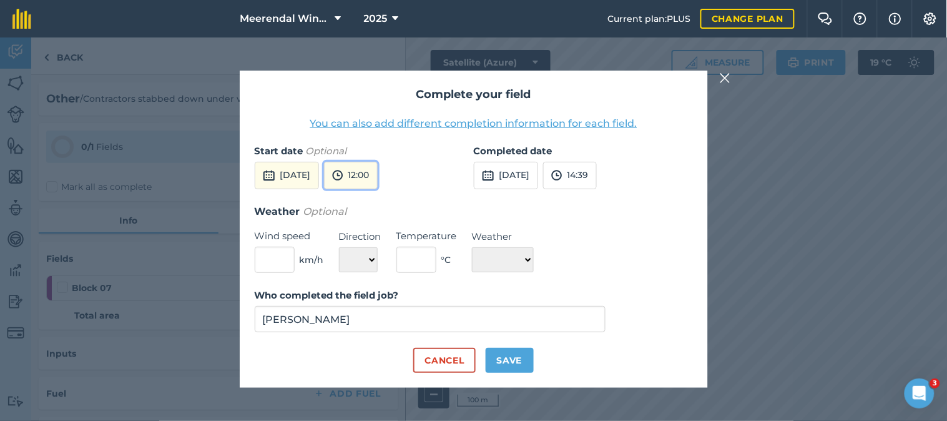
click at [378, 171] on button "12:00" at bounding box center [351, 175] width 54 height 27
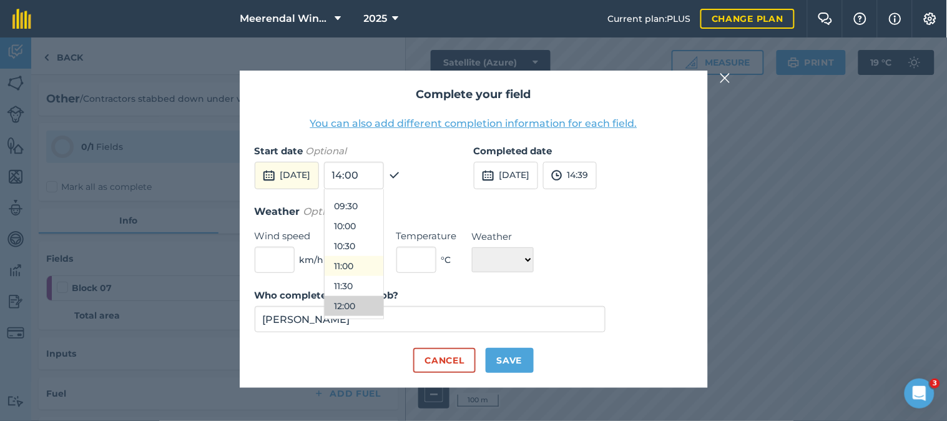
scroll to position [350, 0]
click at [373, 250] on button "10:00" at bounding box center [353, 249] width 59 height 20
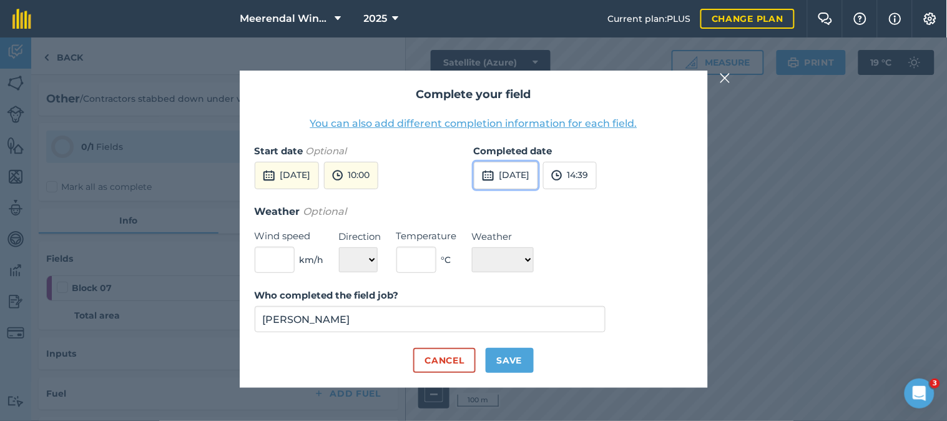
click at [522, 172] on button "[DATE]" at bounding box center [506, 175] width 64 height 27
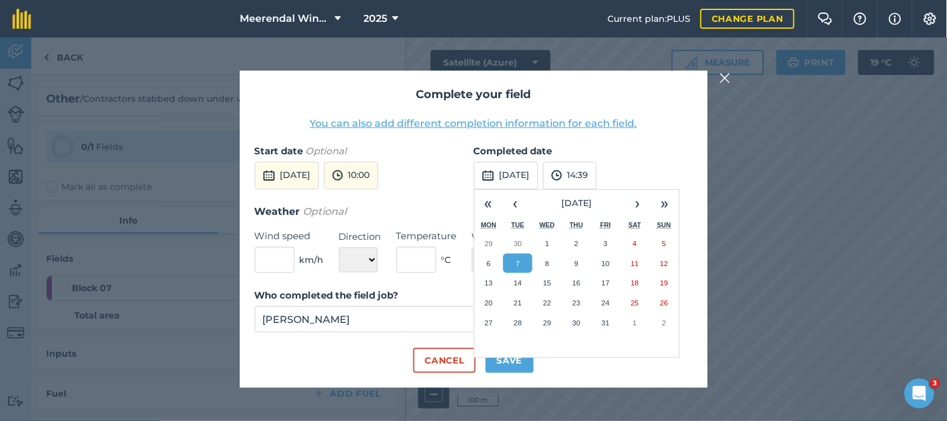
click at [520, 262] on abbr "7" at bounding box center [518, 263] width 4 height 8
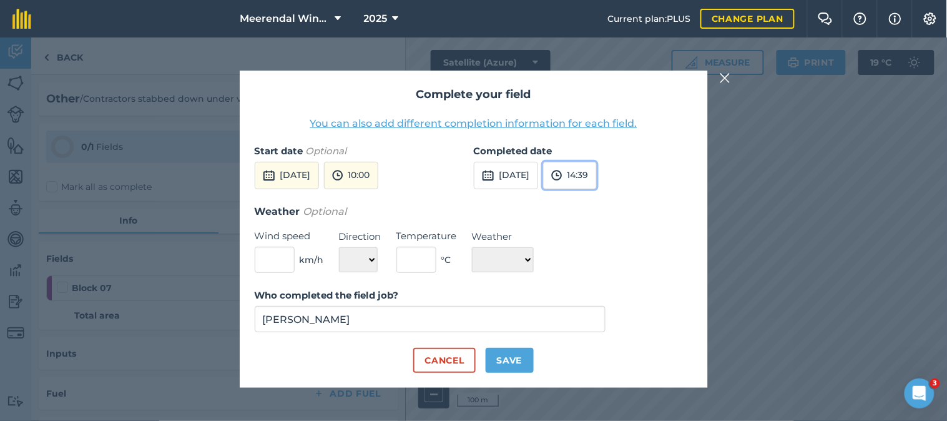
click at [595, 172] on button "14:39" at bounding box center [570, 175] width 54 height 27
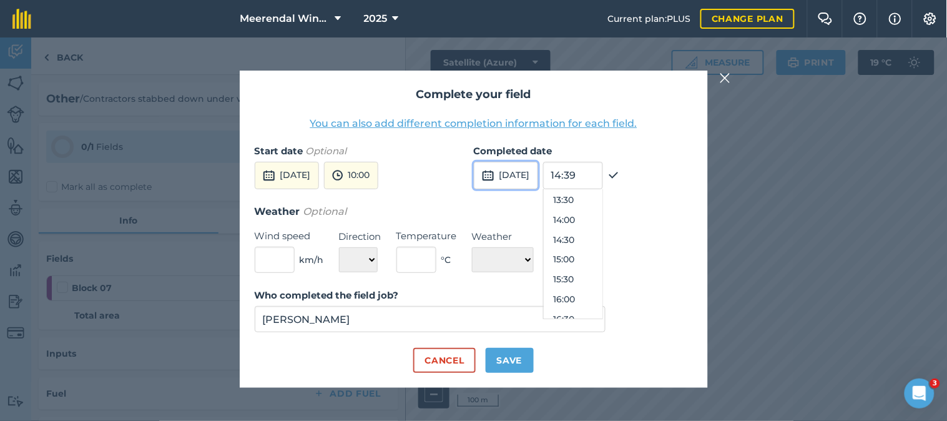
click at [527, 175] on button "[DATE]" at bounding box center [506, 175] width 64 height 27
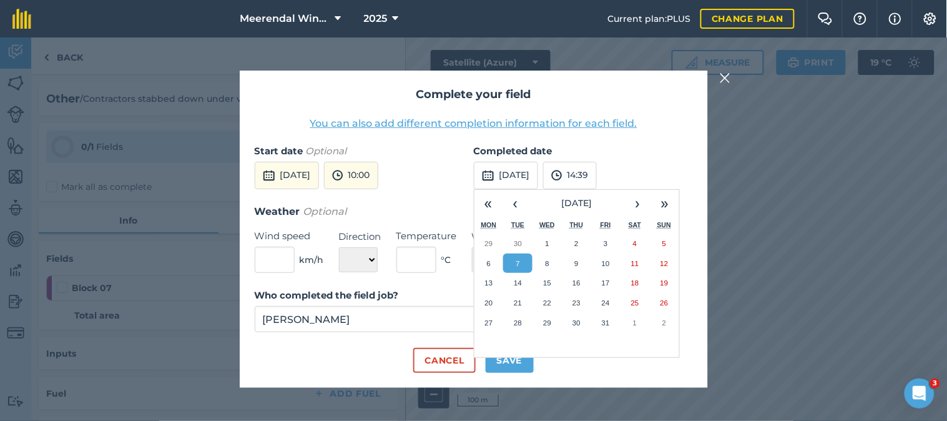
click at [519, 257] on button "7" at bounding box center [517, 263] width 29 height 20
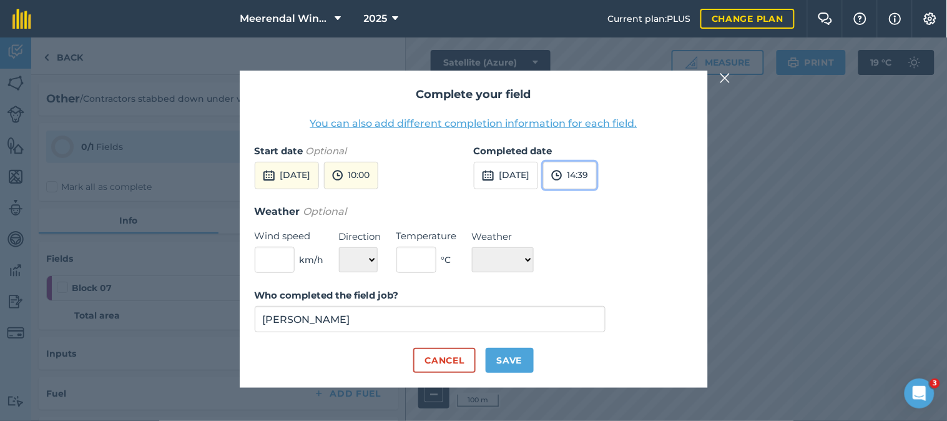
click at [597, 177] on button "14:39" at bounding box center [570, 175] width 54 height 27
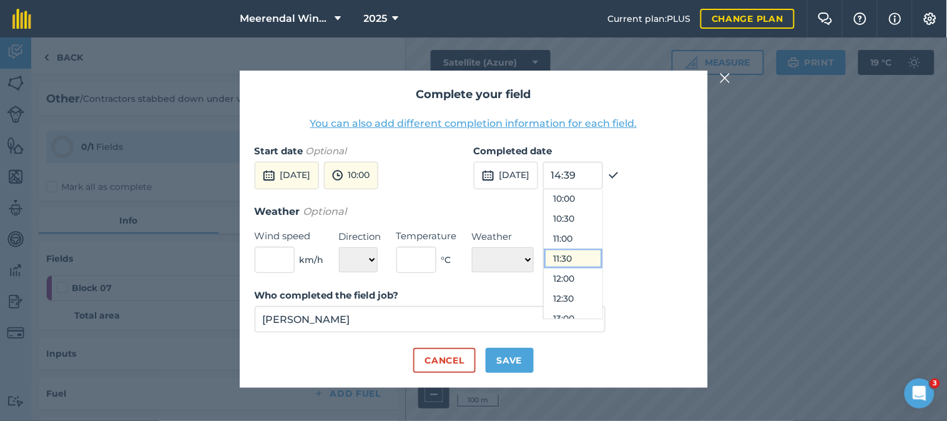
click at [591, 255] on button "11:30" at bounding box center [573, 258] width 59 height 20
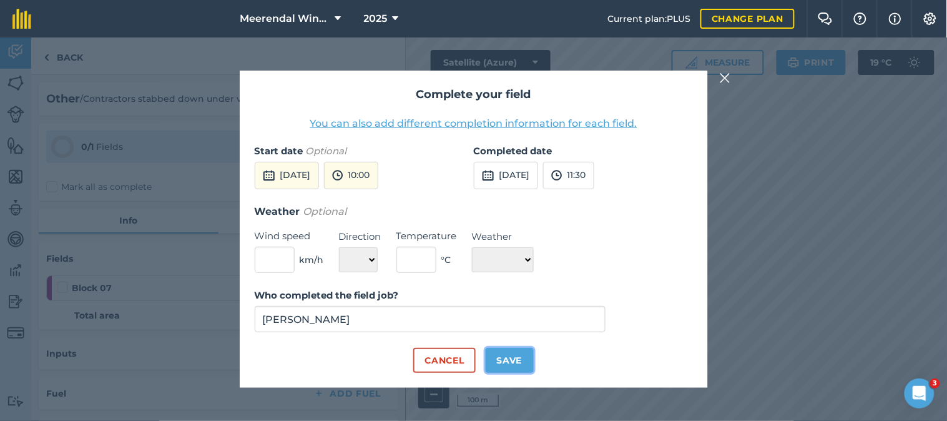
click at [517, 357] on button "Save" at bounding box center [509, 360] width 48 height 25
checkbox input "true"
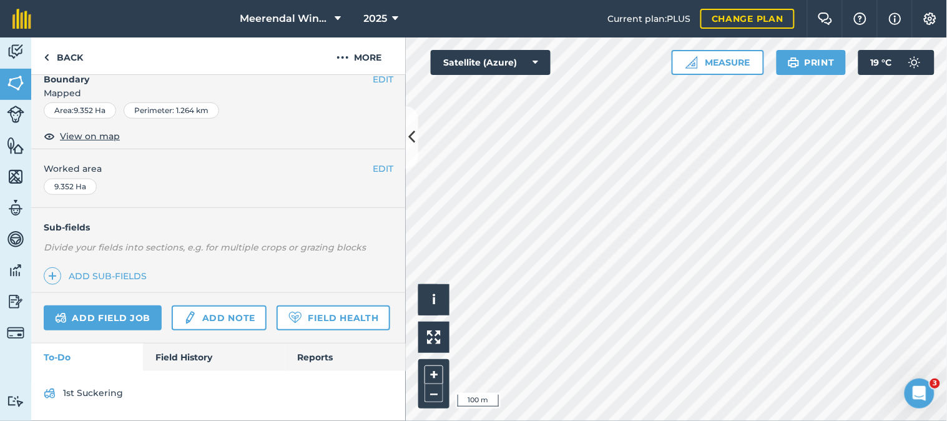
scroll to position [228, 0]
click at [184, 356] on link "Field History" at bounding box center [214, 356] width 142 height 27
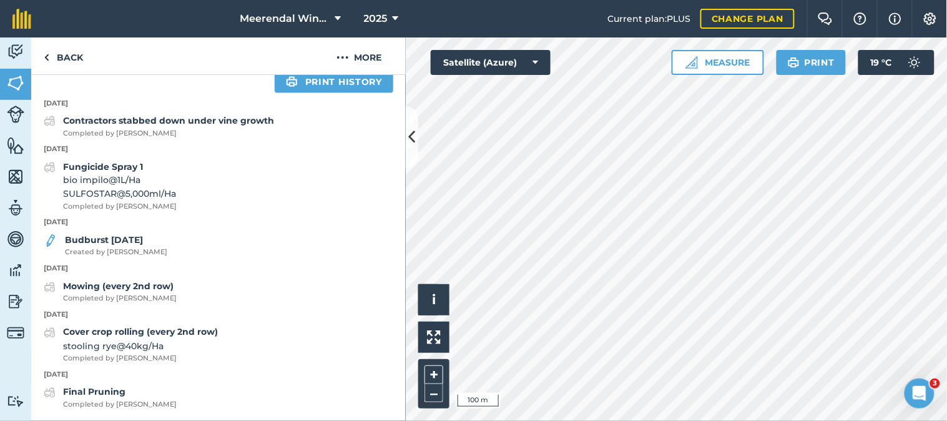
scroll to position [297, 0]
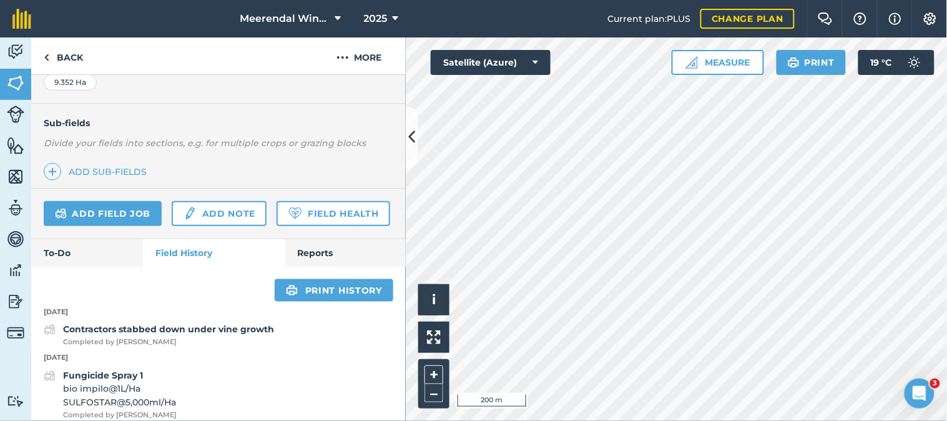
scroll to position [217, 0]
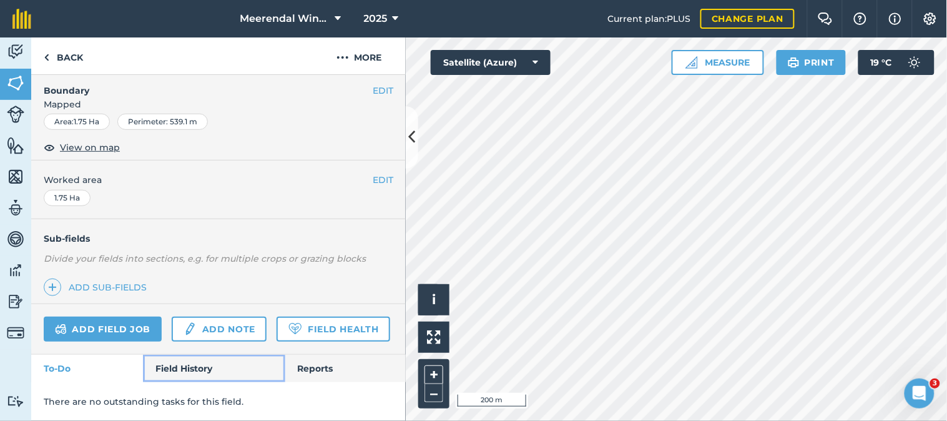
click at [193, 364] on link "Field History" at bounding box center [214, 367] width 142 height 27
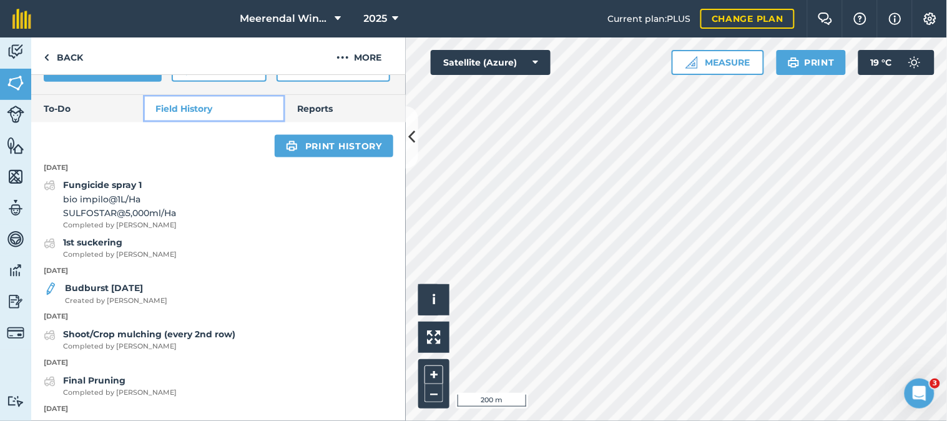
scroll to position [494, 0]
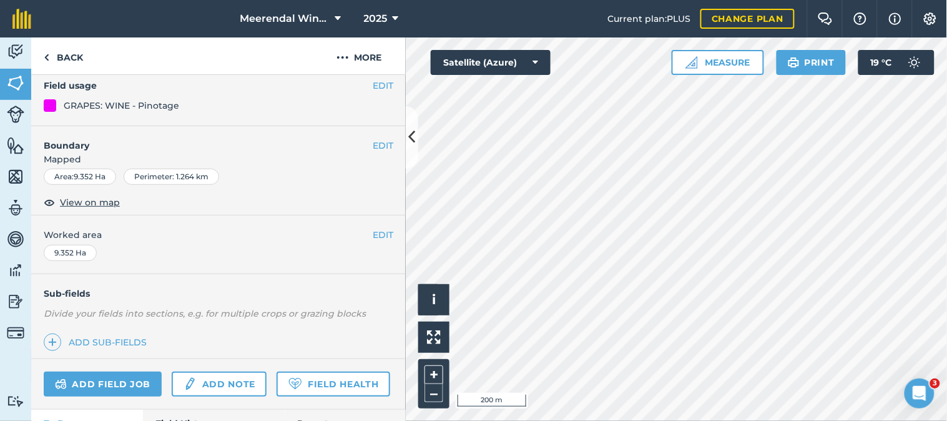
scroll to position [228, 0]
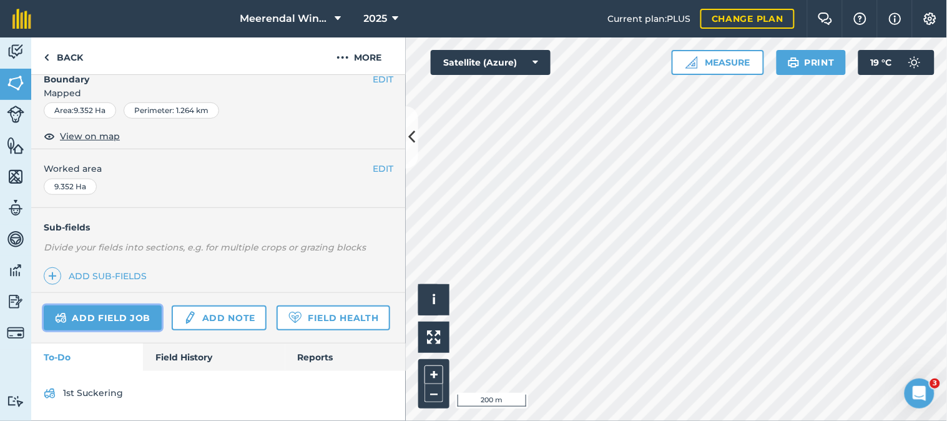
click at [110, 305] on link "Add field job" at bounding box center [103, 317] width 118 height 25
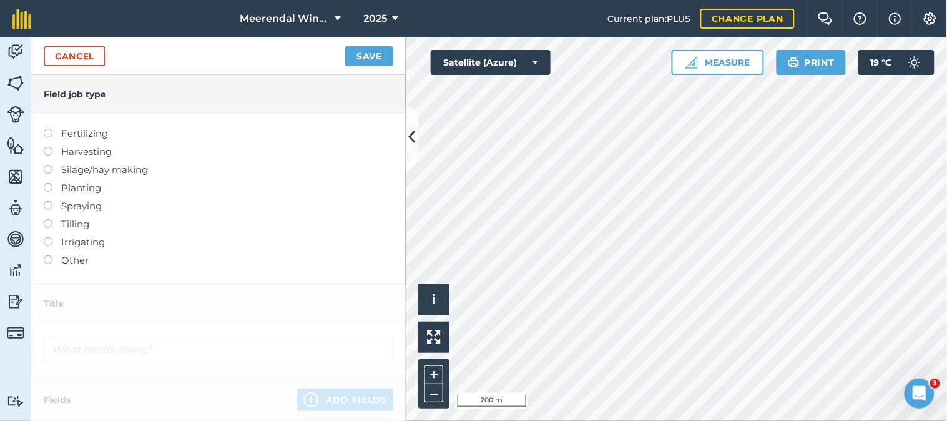
click at [48, 255] on label at bounding box center [52, 255] width 17 height 0
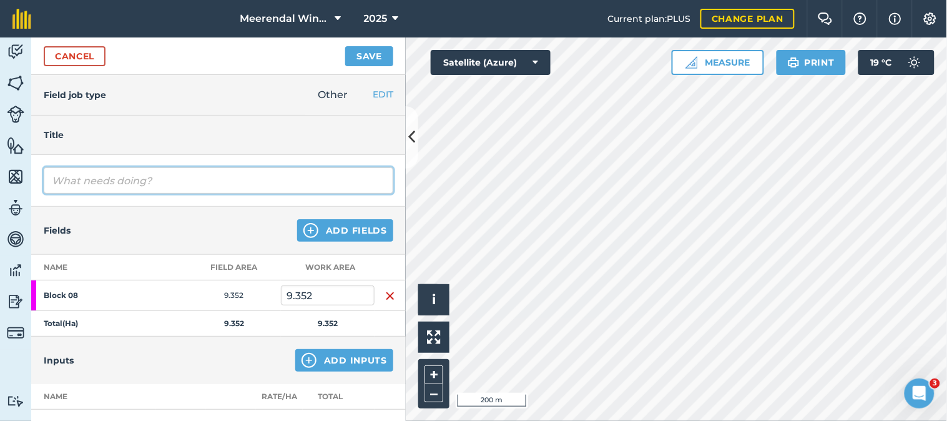
click at [92, 178] on input "text" at bounding box center [218, 180] width 349 height 26
type input "1st suckering"
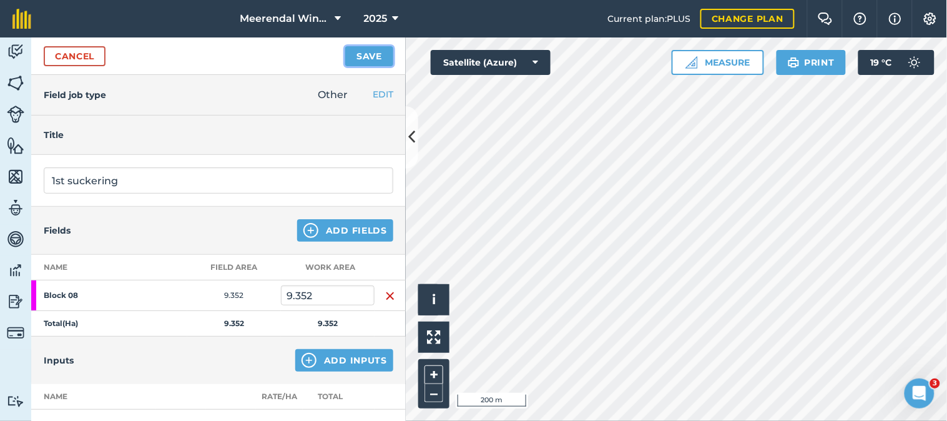
click at [370, 53] on button "Save" at bounding box center [369, 56] width 48 height 20
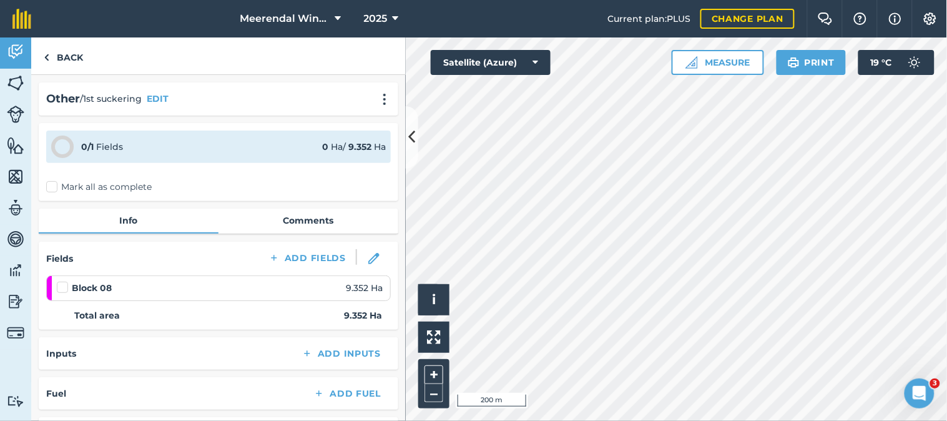
click at [64, 281] on label at bounding box center [64, 281] width 15 height 0
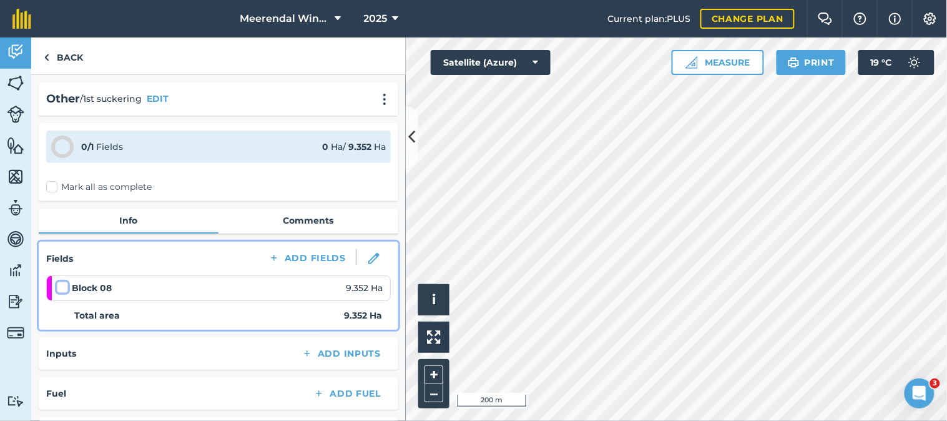
click at [64, 285] on input "checkbox" at bounding box center [61, 285] width 8 height 8
checkbox input "false"
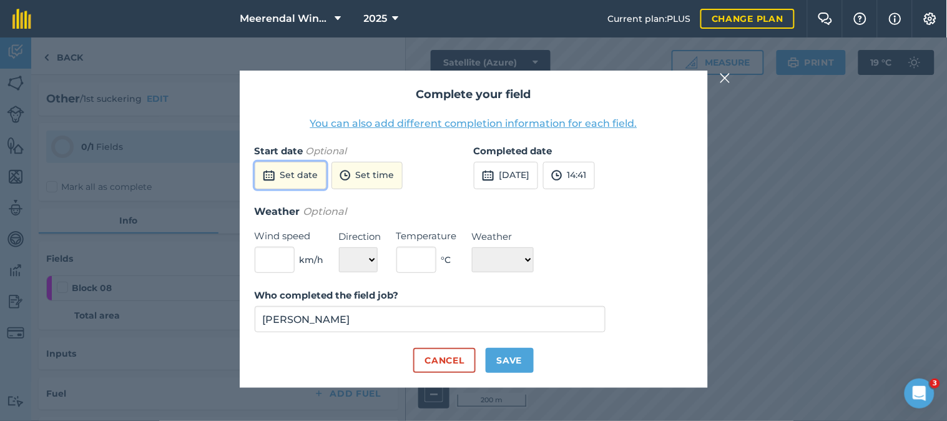
click at [301, 168] on button "Set date" at bounding box center [291, 175] width 72 height 27
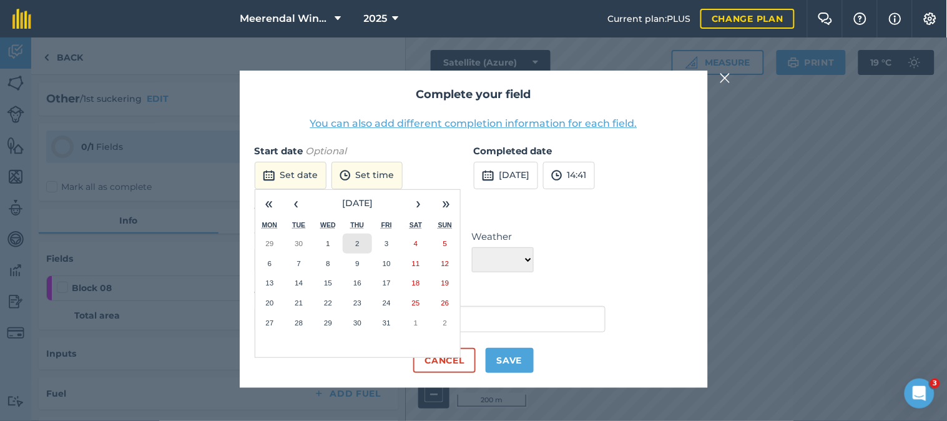
click at [357, 243] on abbr "2" at bounding box center [357, 243] width 4 height 8
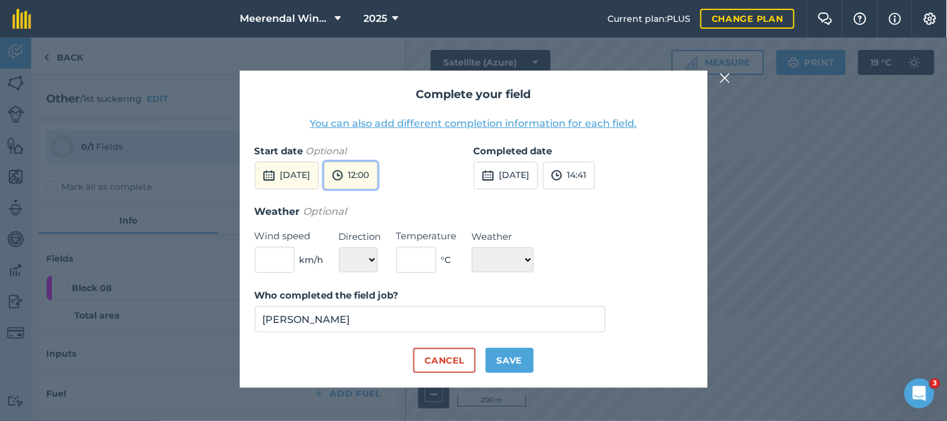
click at [378, 168] on button "12:00" at bounding box center [351, 175] width 54 height 27
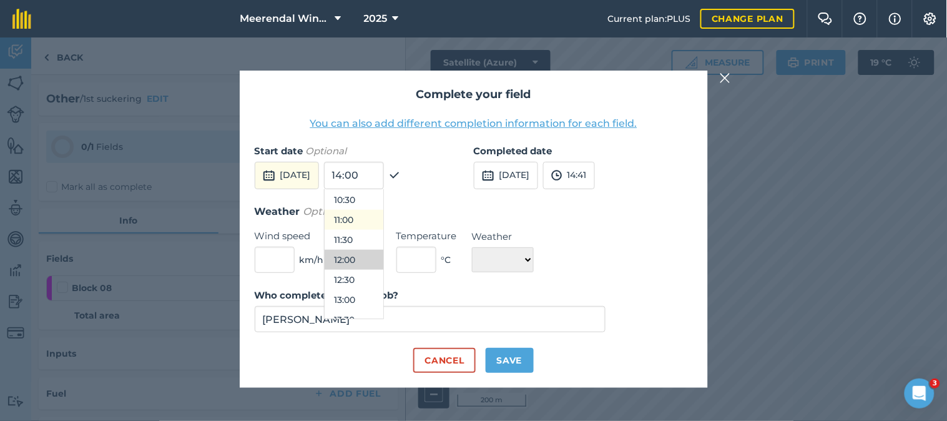
scroll to position [281, 0]
click at [376, 236] on button "08:00" at bounding box center [353, 238] width 59 height 20
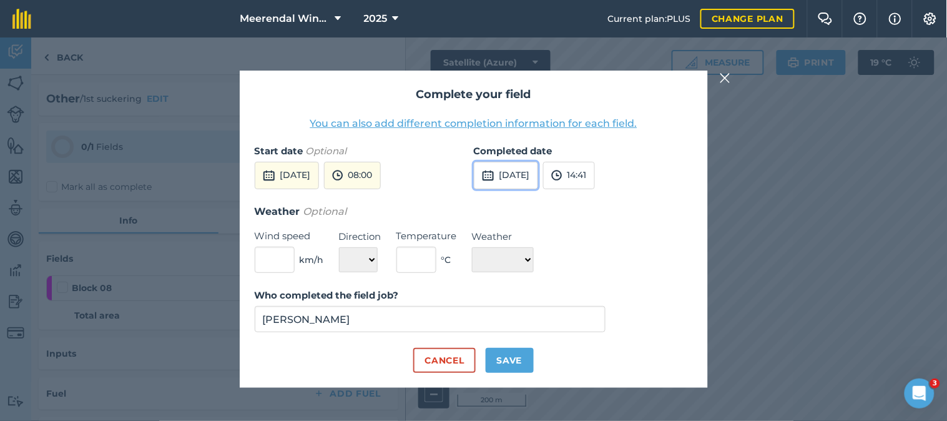
click at [527, 171] on button "[DATE]" at bounding box center [506, 175] width 64 height 27
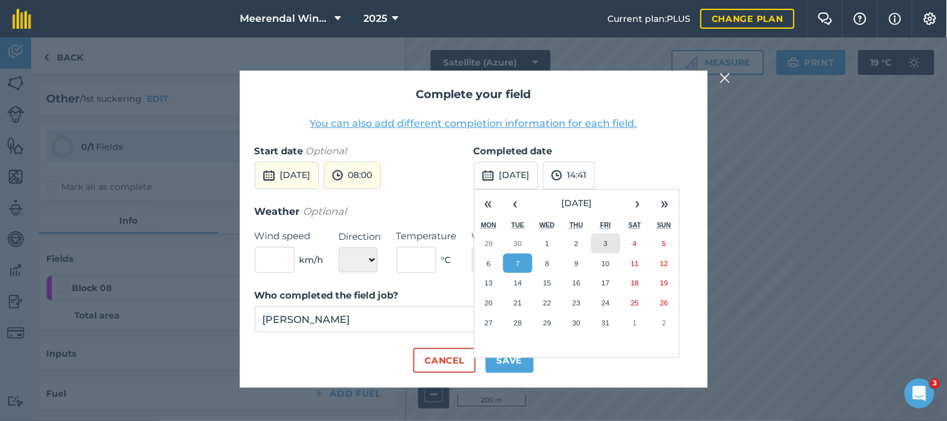
click at [604, 241] on abbr "3" at bounding box center [605, 243] width 4 height 8
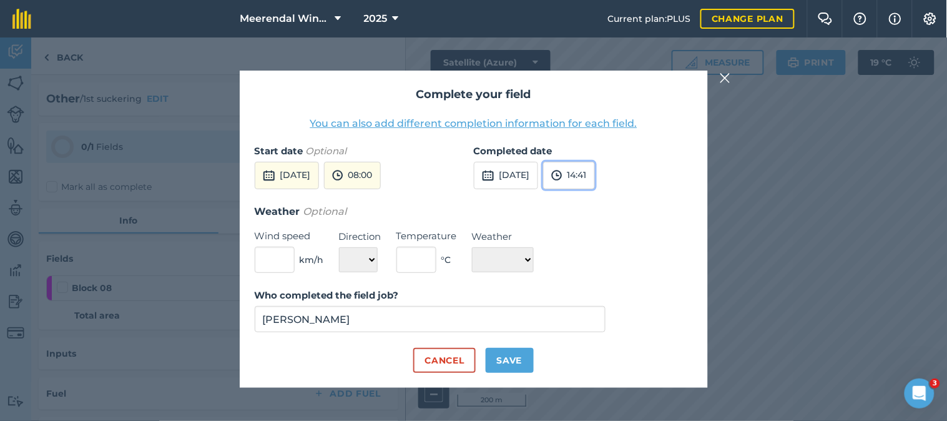
click at [595, 172] on button "14:41" at bounding box center [569, 175] width 52 height 27
click at [592, 245] on button "16:30" at bounding box center [573, 250] width 59 height 20
click at [512, 360] on button "Save" at bounding box center [509, 360] width 48 height 25
checkbox input "true"
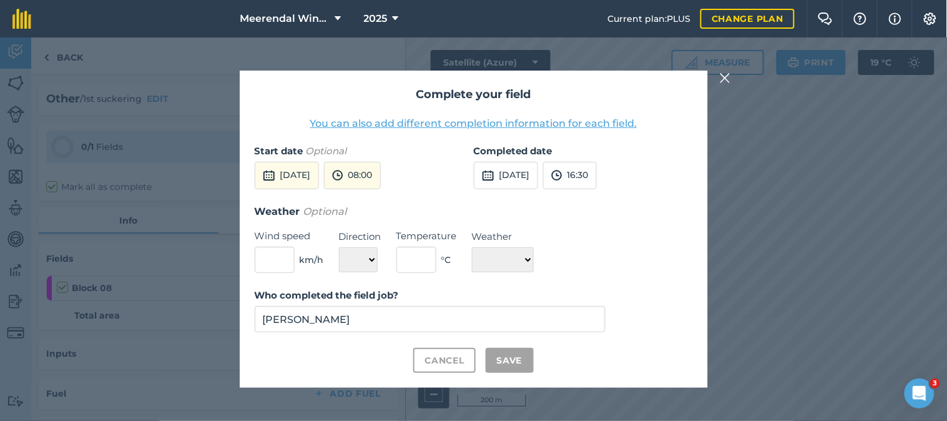
checkbox input "true"
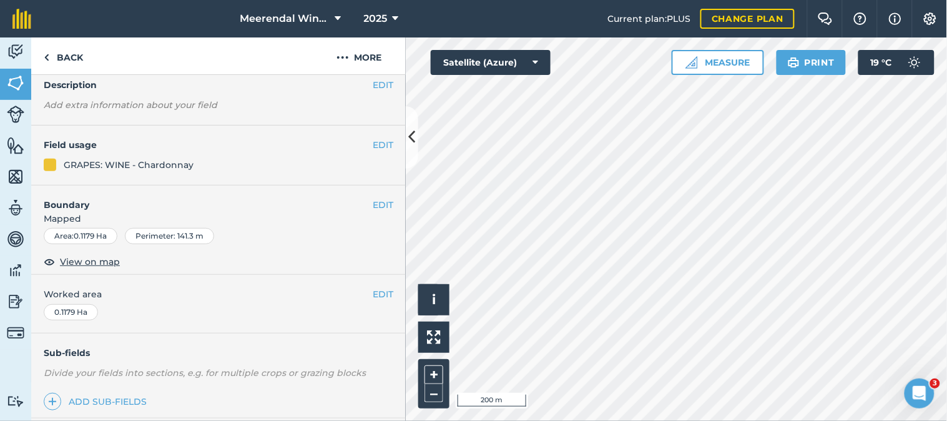
scroll to position [217, 0]
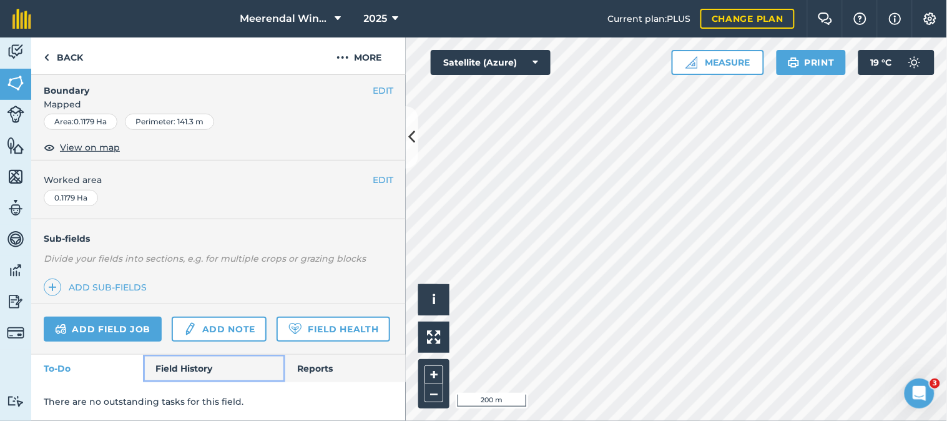
click at [179, 366] on link "Field History" at bounding box center [214, 367] width 142 height 27
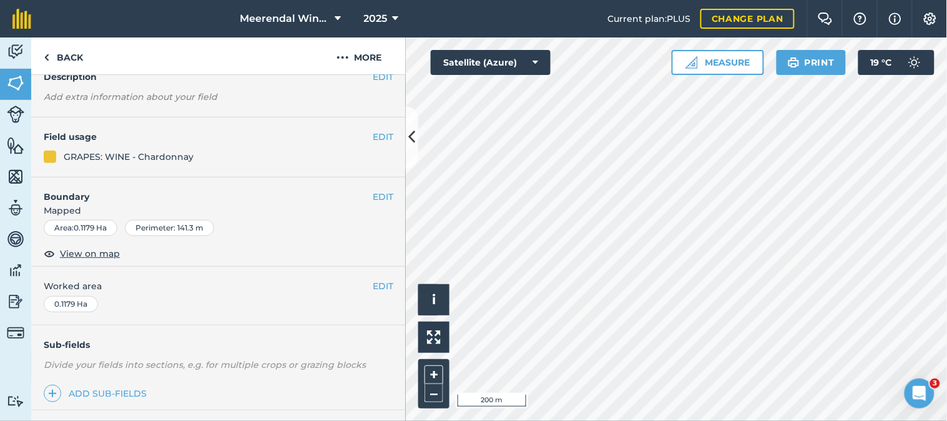
scroll to position [208, 0]
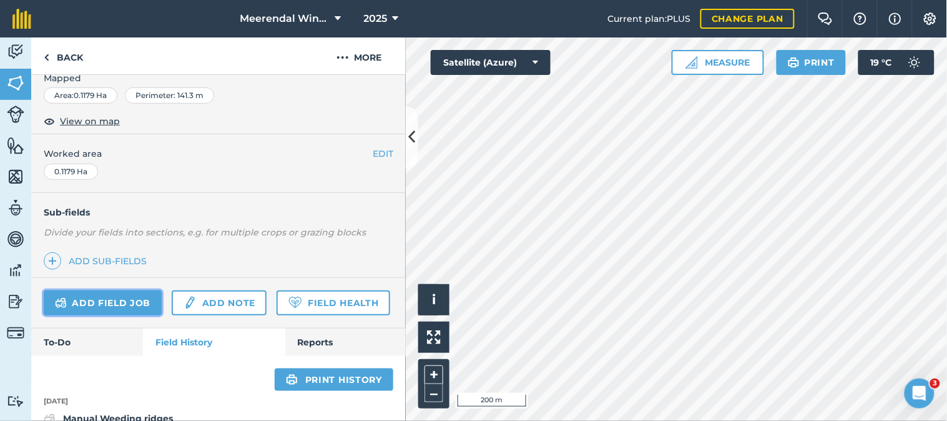
click at [117, 302] on link "Add field job" at bounding box center [103, 302] width 118 height 25
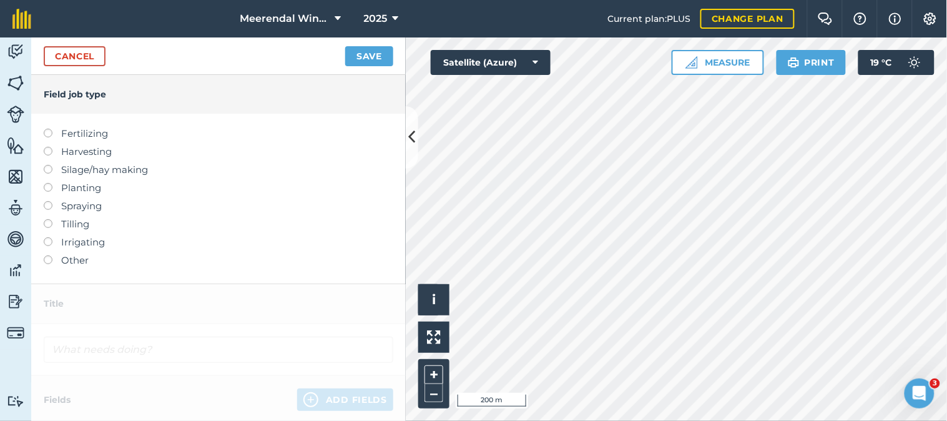
click at [48, 255] on label at bounding box center [52, 255] width 17 height 0
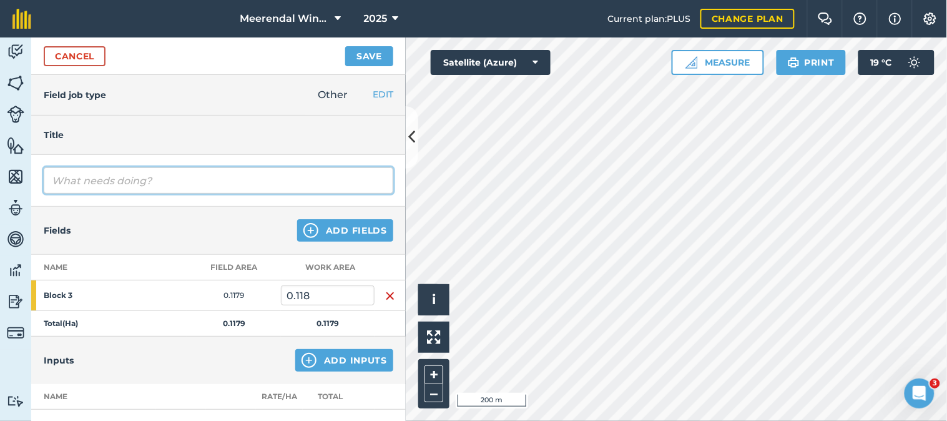
click at [102, 185] on input "text" at bounding box center [218, 180] width 349 height 26
type input "1st suckering"
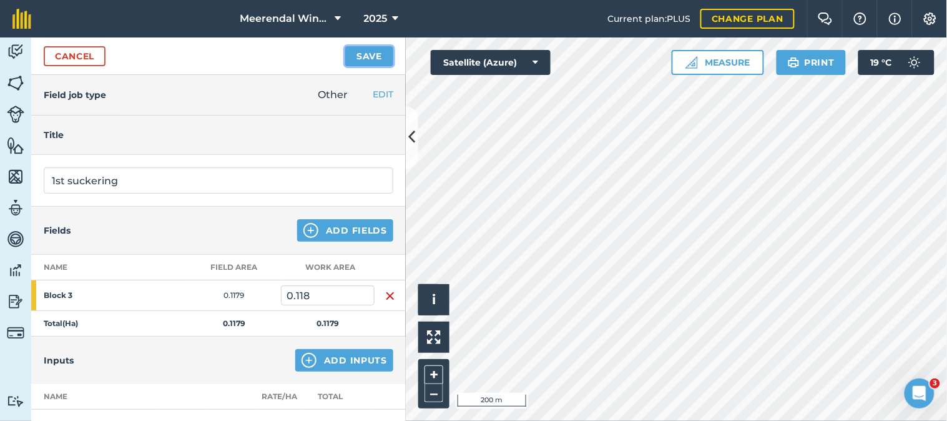
click at [363, 53] on button "Save" at bounding box center [369, 56] width 48 height 20
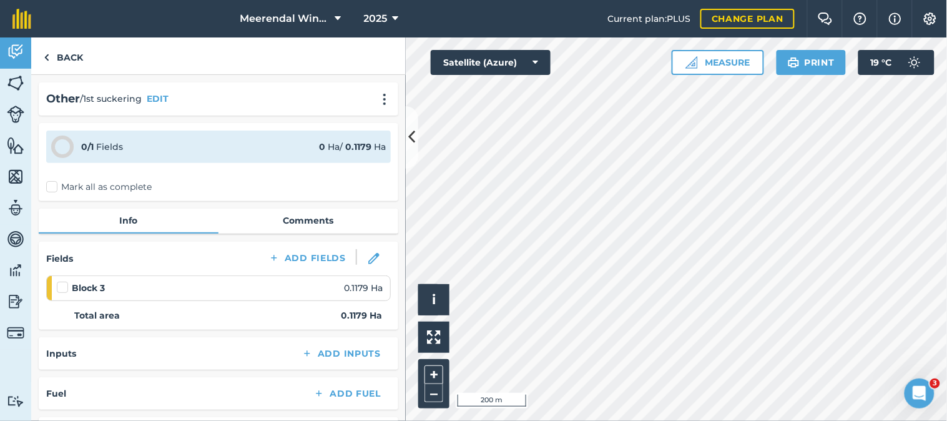
click at [59, 281] on label at bounding box center [64, 281] width 15 height 0
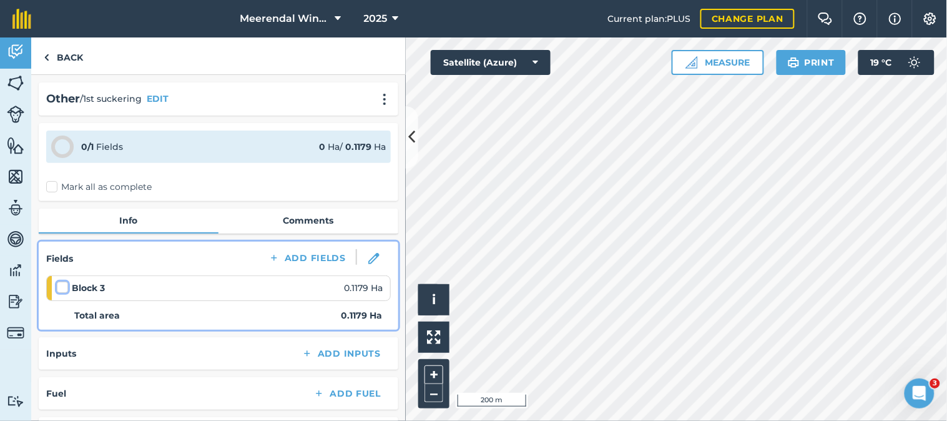
click at [59, 281] on input "checkbox" at bounding box center [61, 285] width 8 height 8
checkbox input "false"
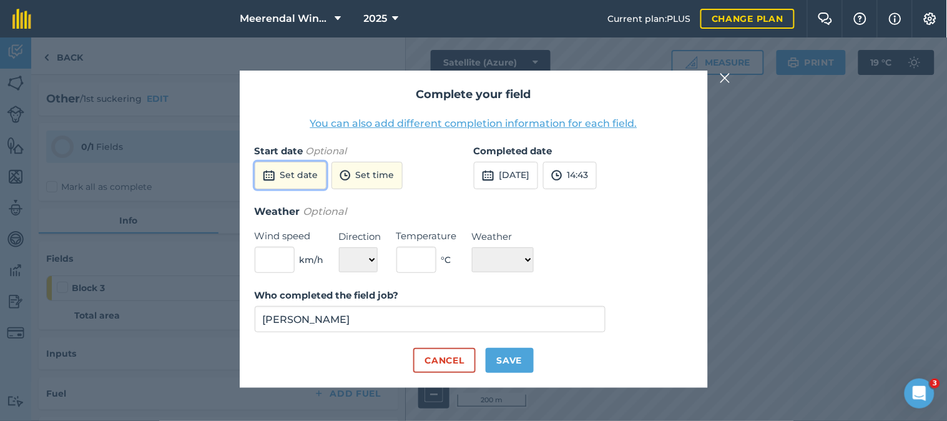
click at [298, 167] on button "Set date" at bounding box center [291, 175] width 72 height 27
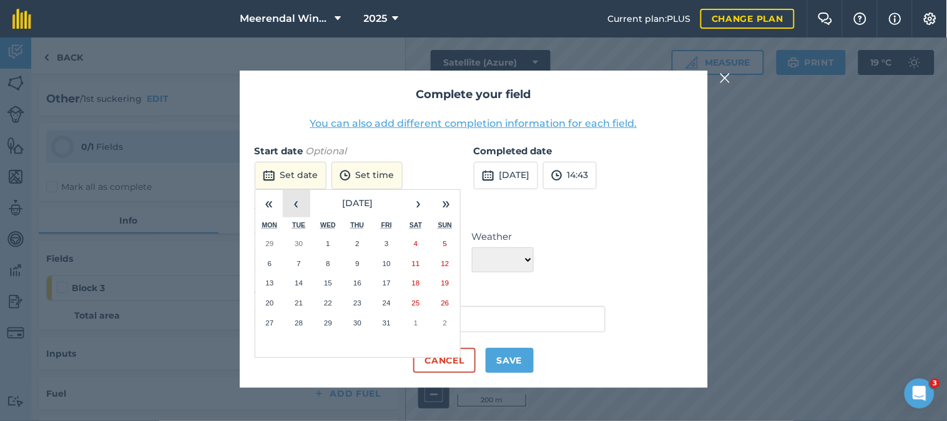
click at [291, 202] on button "‹" at bounding box center [296, 203] width 27 height 27
click at [271, 323] on abbr "29" at bounding box center [269, 322] width 8 height 8
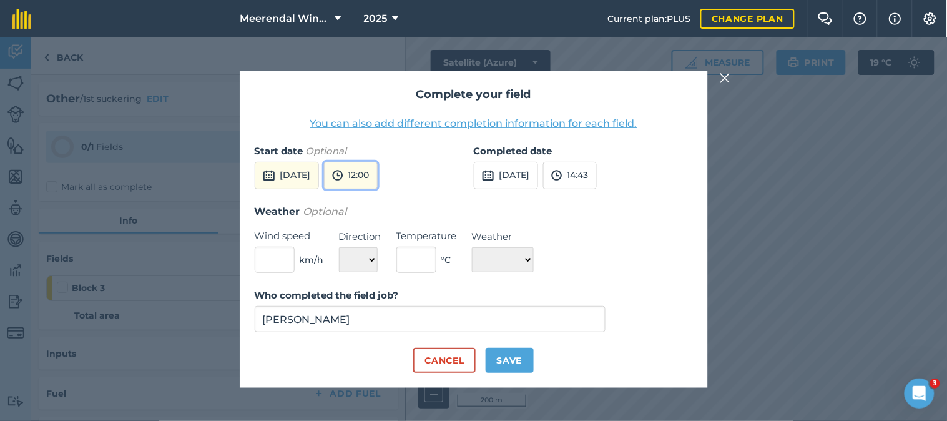
click at [378, 172] on button "12:00" at bounding box center [351, 175] width 54 height 27
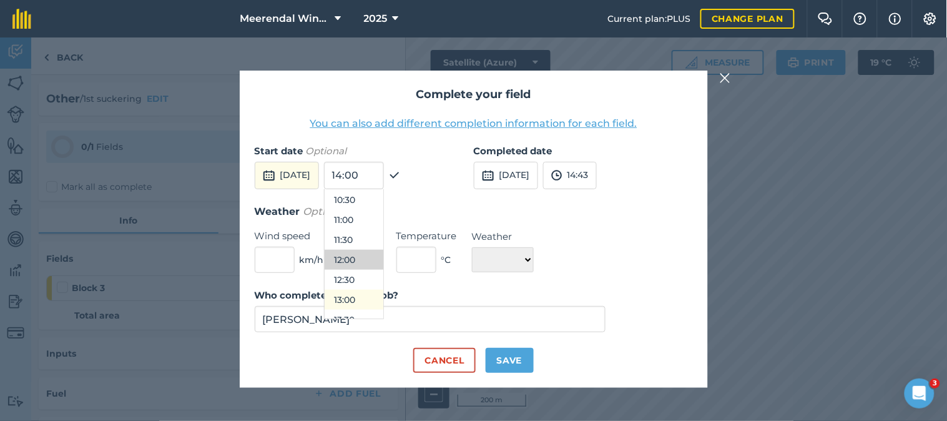
scroll to position [489, 0]
click at [379, 288] on button "14:30" at bounding box center [353, 290] width 59 height 20
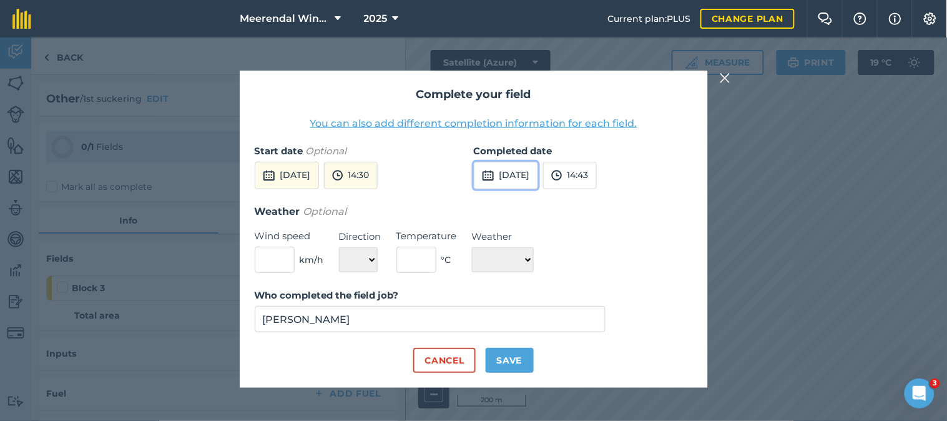
click at [525, 173] on button "[DATE]" at bounding box center [506, 175] width 64 height 27
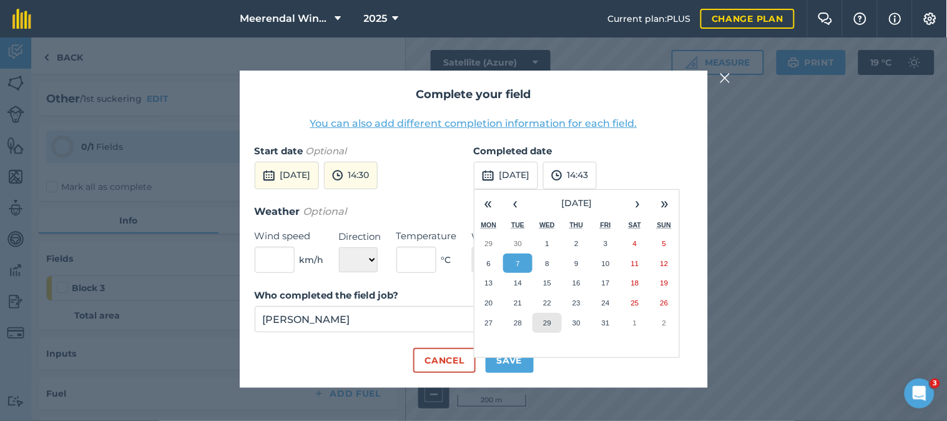
click at [546, 318] on abbr "29" at bounding box center [547, 322] width 8 height 8
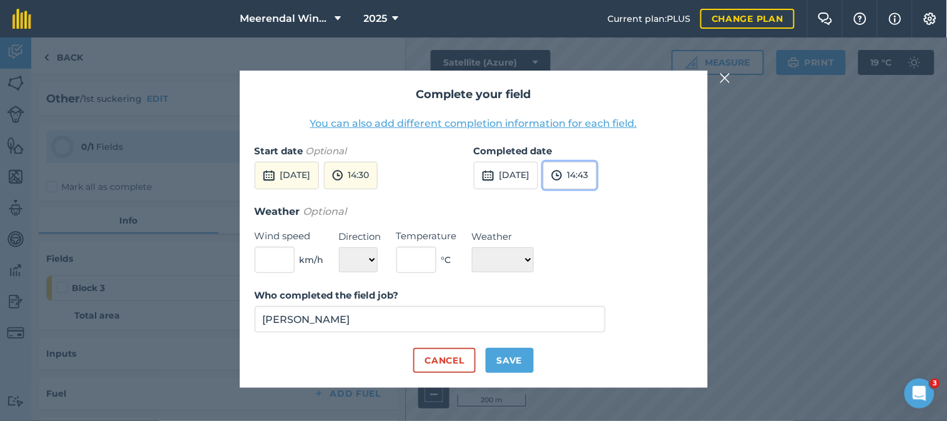
click at [597, 170] on button "14:43" at bounding box center [570, 175] width 54 height 27
click at [602, 257] on button "15:00" at bounding box center [573, 260] width 59 height 20
click at [514, 358] on button "Save" at bounding box center [509, 360] width 48 height 25
checkbox input "true"
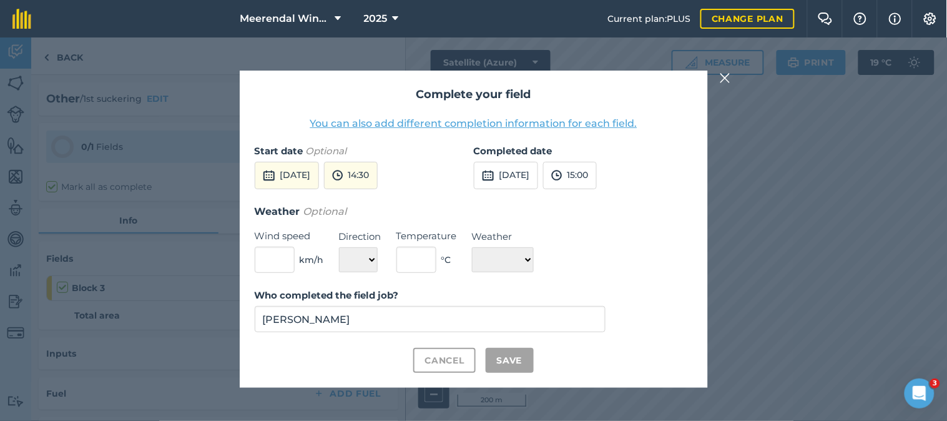
checkbox input "true"
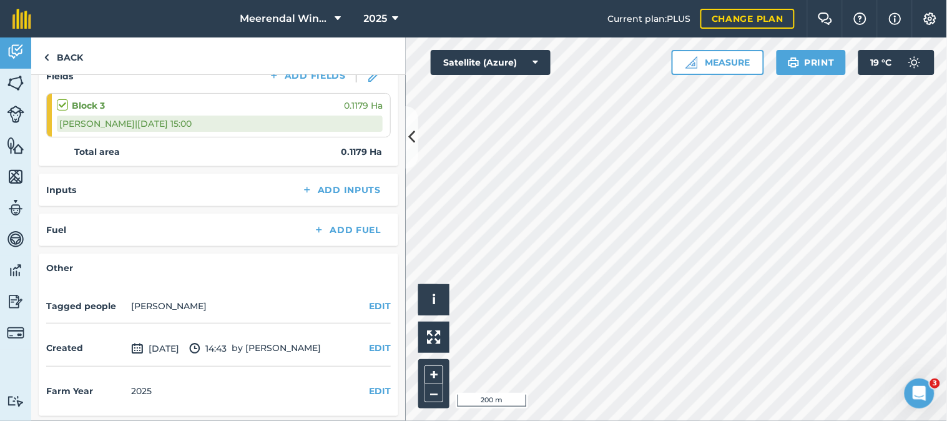
scroll to position [0, 0]
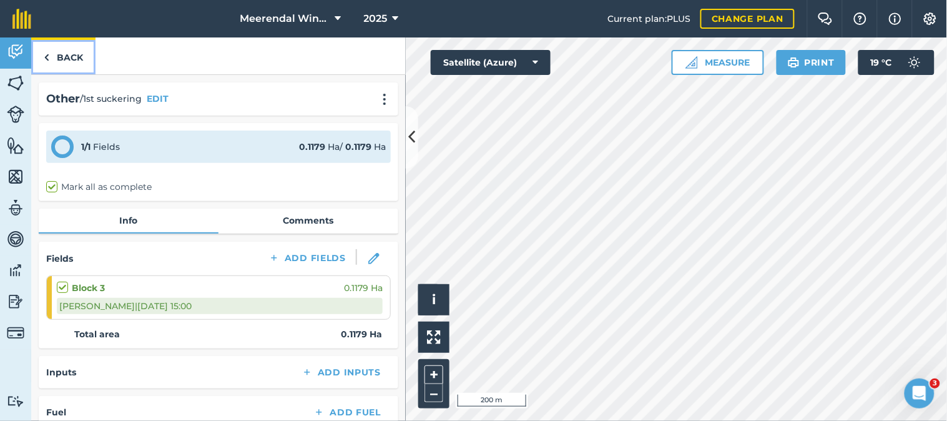
click at [71, 52] on link "Back" at bounding box center [63, 55] width 64 height 37
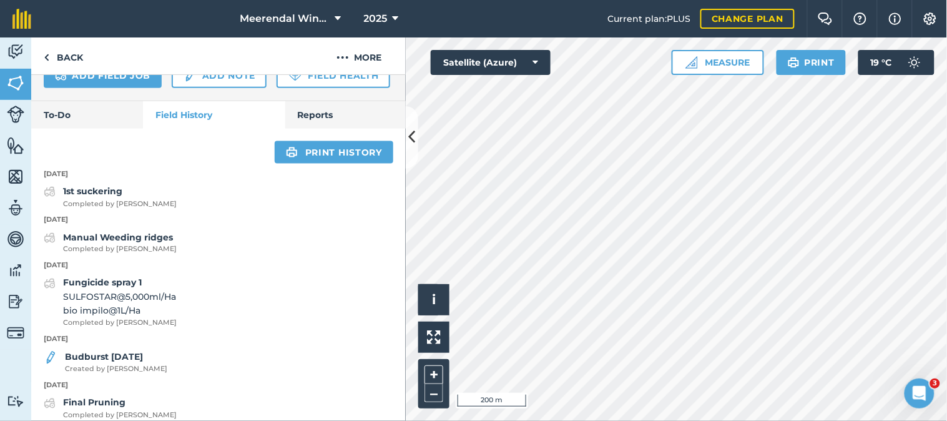
scroll to position [482, 0]
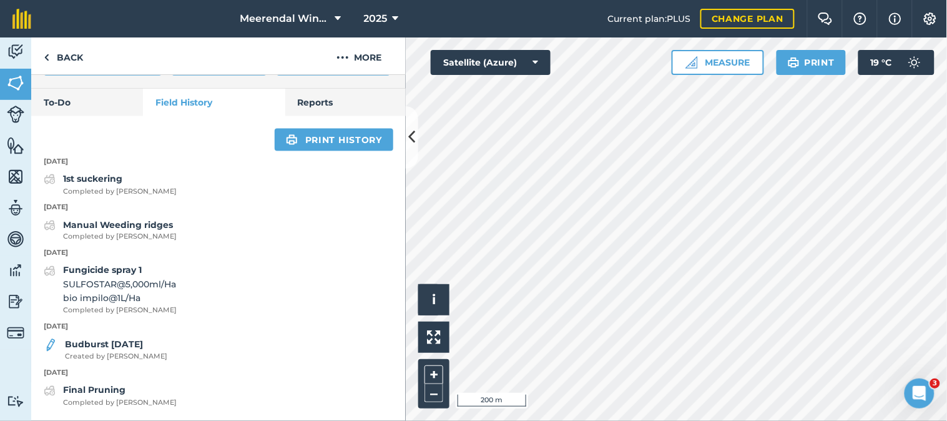
scroll to position [228, 0]
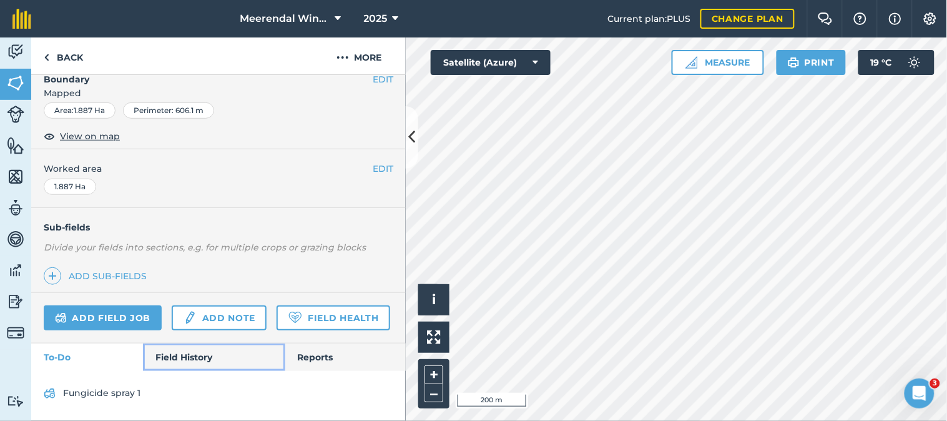
click at [195, 359] on link "Field History" at bounding box center [214, 356] width 142 height 27
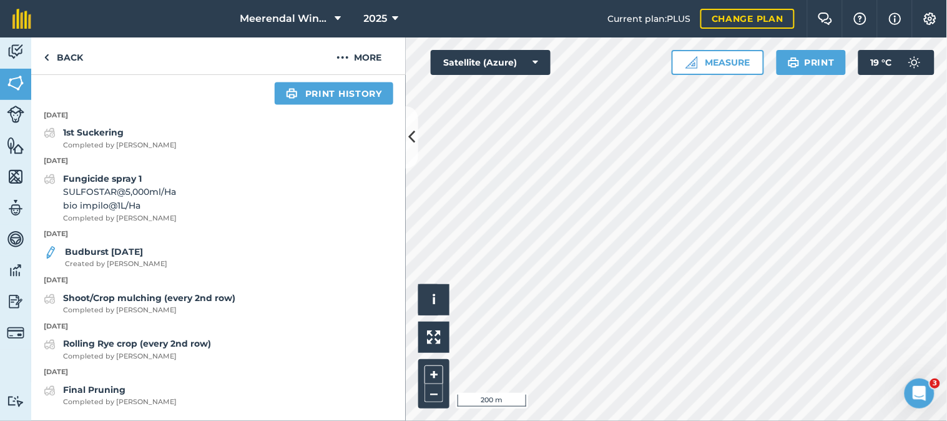
scroll to position [527, 0]
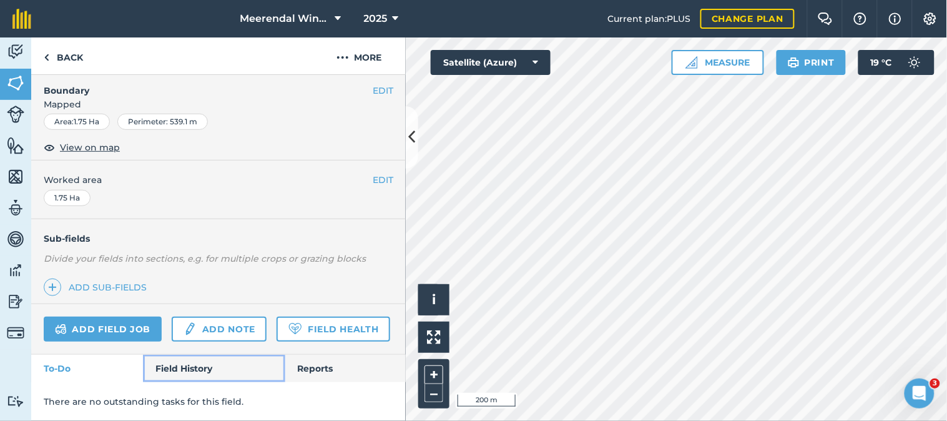
click at [192, 363] on link "Field History" at bounding box center [214, 367] width 142 height 27
